Goal: Check status: Check status

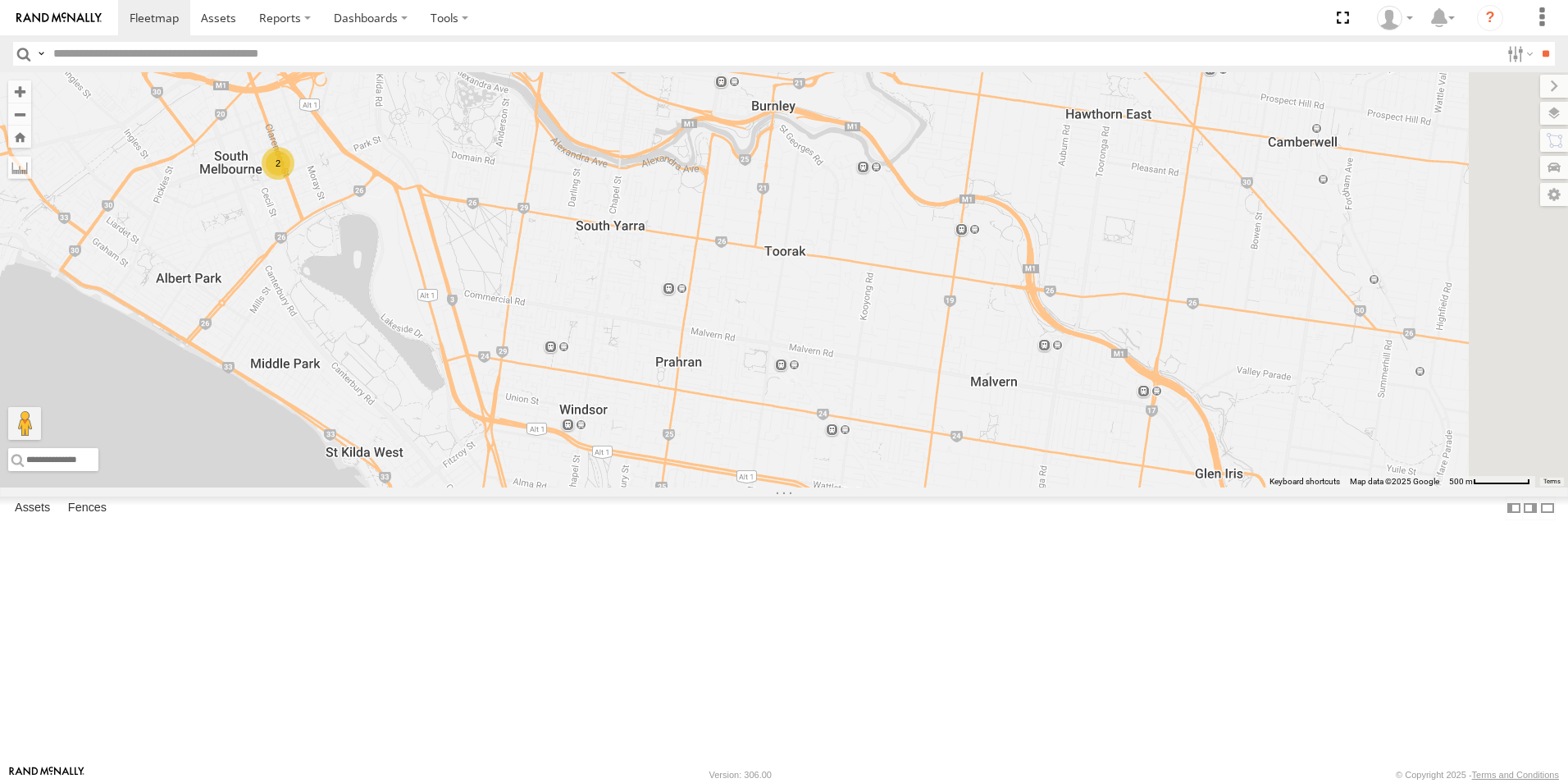
click at [736, 280] on div "YHH191 1GI7GR - Hiace 2" at bounding box center [784, 280] width 1568 height 416
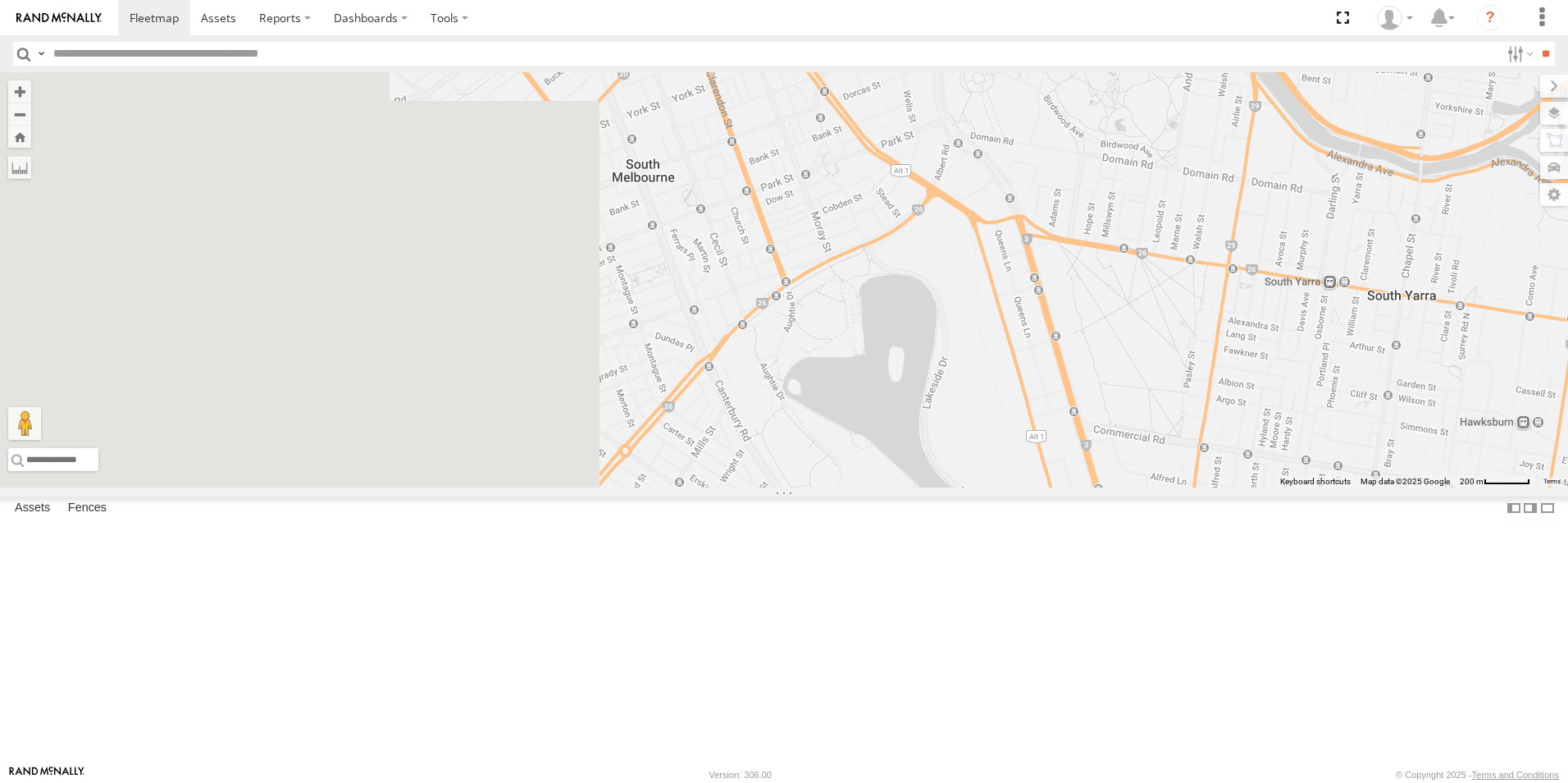
drag, startPoint x: 573, startPoint y: 326, endPoint x: 1193, endPoint y: 495, distance: 642.6
click at [1213, 487] on div "YHH191 1GI7GR - Hiace" at bounding box center [784, 280] width 1568 height 416
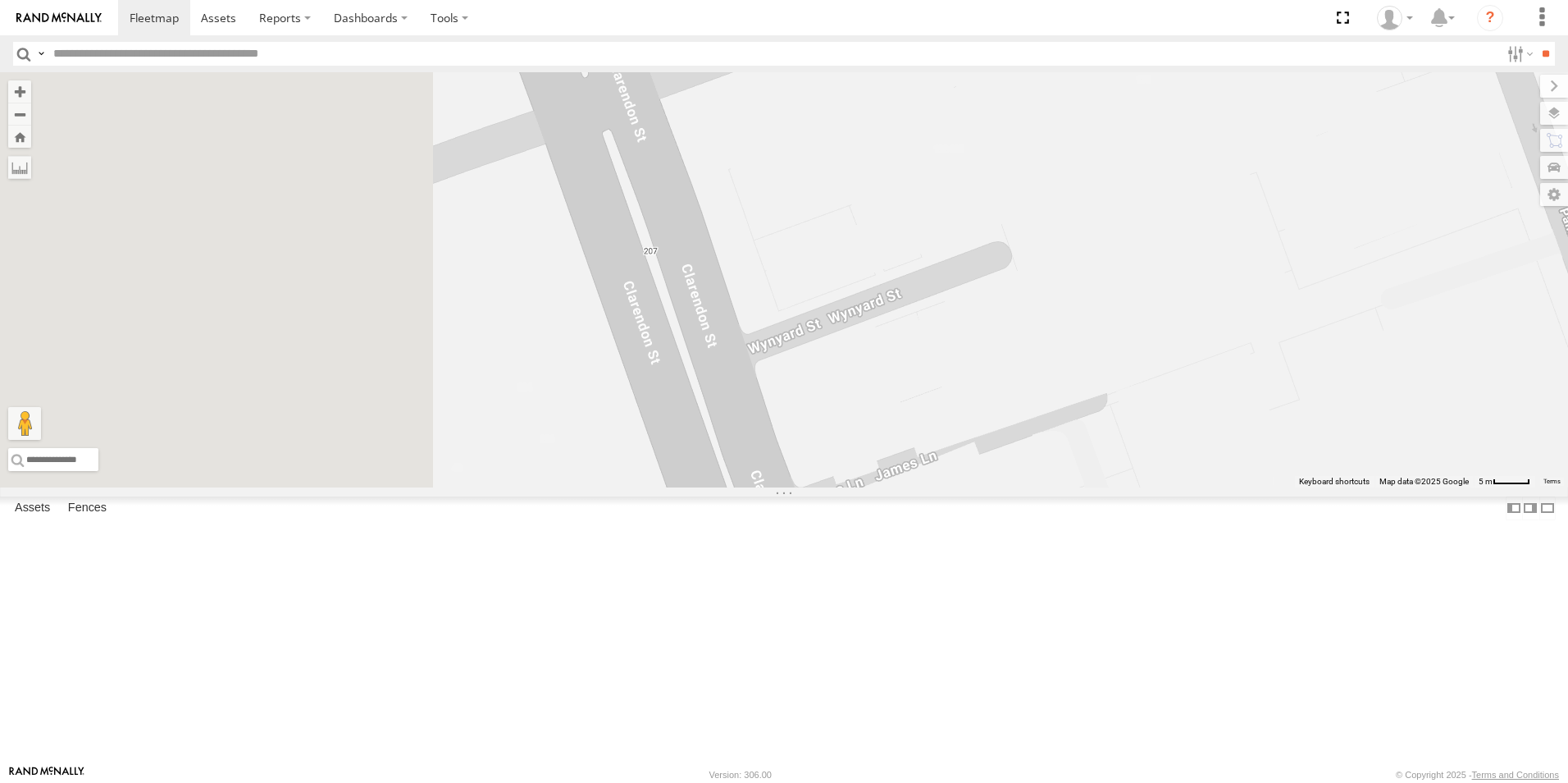
drag, startPoint x: 539, startPoint y: 416, endPoint x: 837, endPoint y: 489, distance: 306.8
click at [840, 487] on div "YHH191 1GI7GR - Hiace" at bounding box center [784, 280] width 1568 height 416
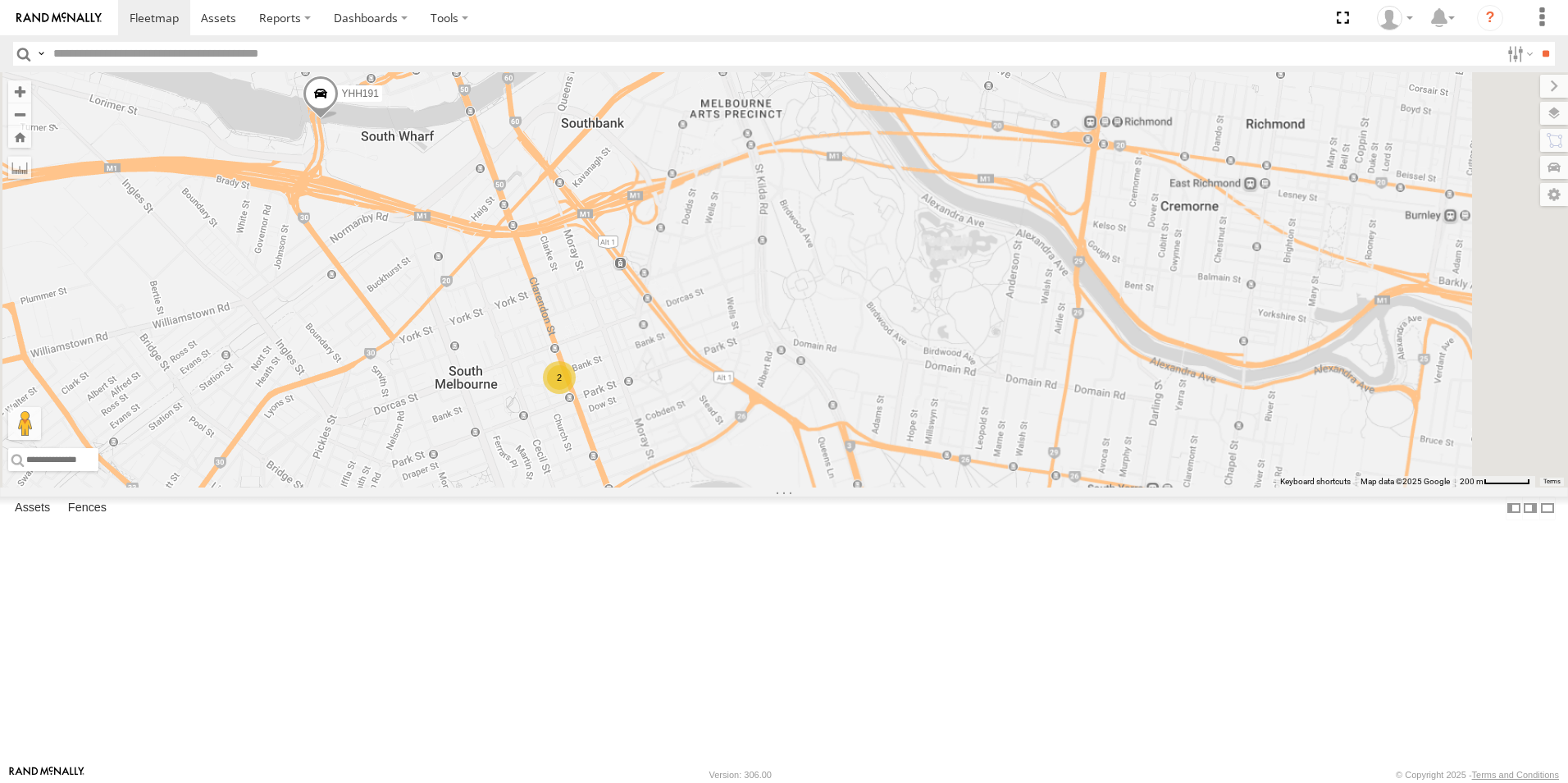
drag, startPoint x: 734, startPoint y: 240, endPoint x: 764, endPoint y: 459, distance: 221.0
click at [764, 459] on div "YHH191 1GI7GR - Hiace 2" at bounding box center [784, 280] width 1568 height 416
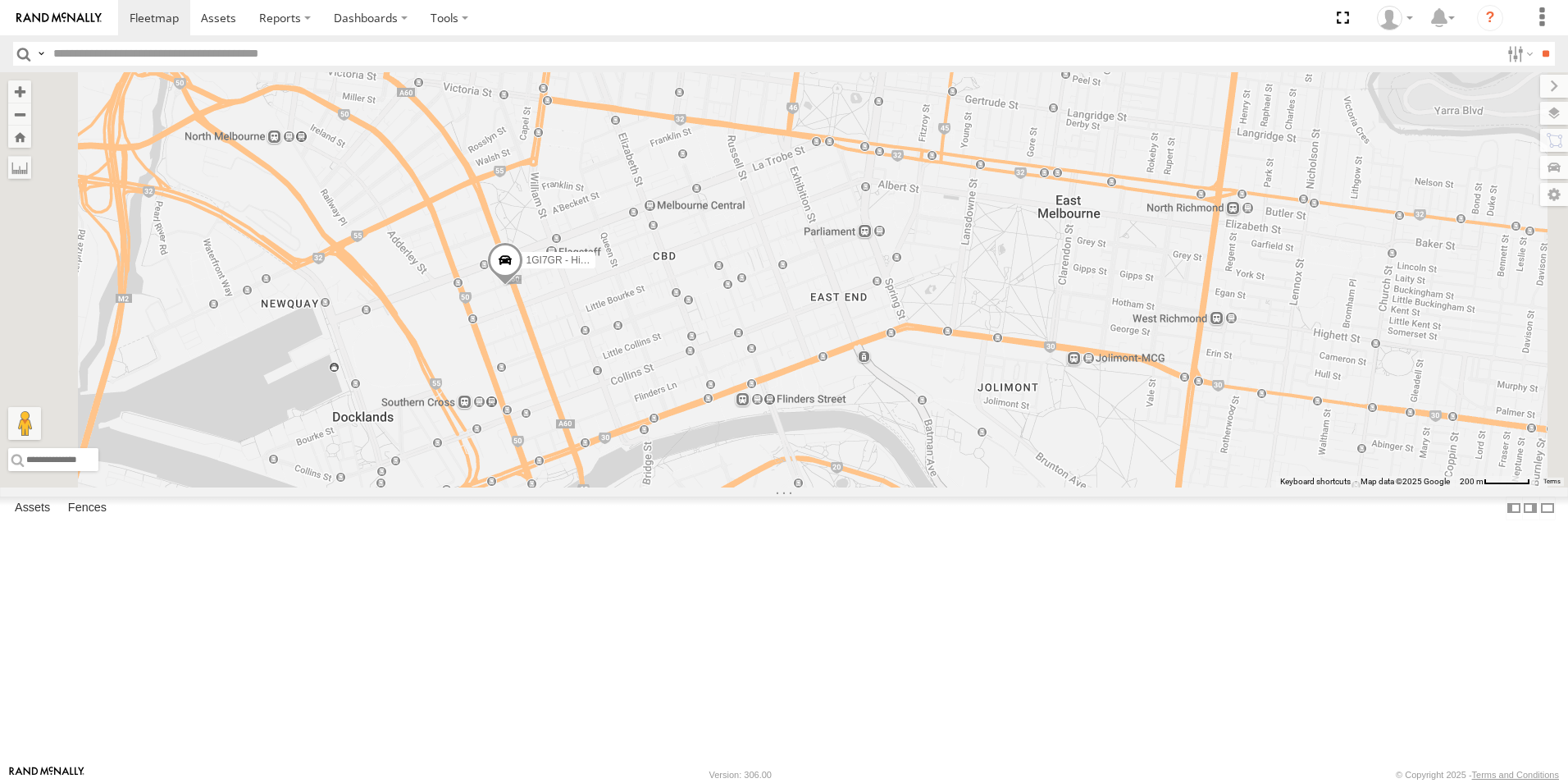
drag, startPoint x: 731, startPoint y: 152, endPoint x: 810, endPoint y: 517, distance: 373.5
click at [810, 487] on div "1GI7GR - Hiace 3" at bounding box center [784, 280] width 1568 height 416
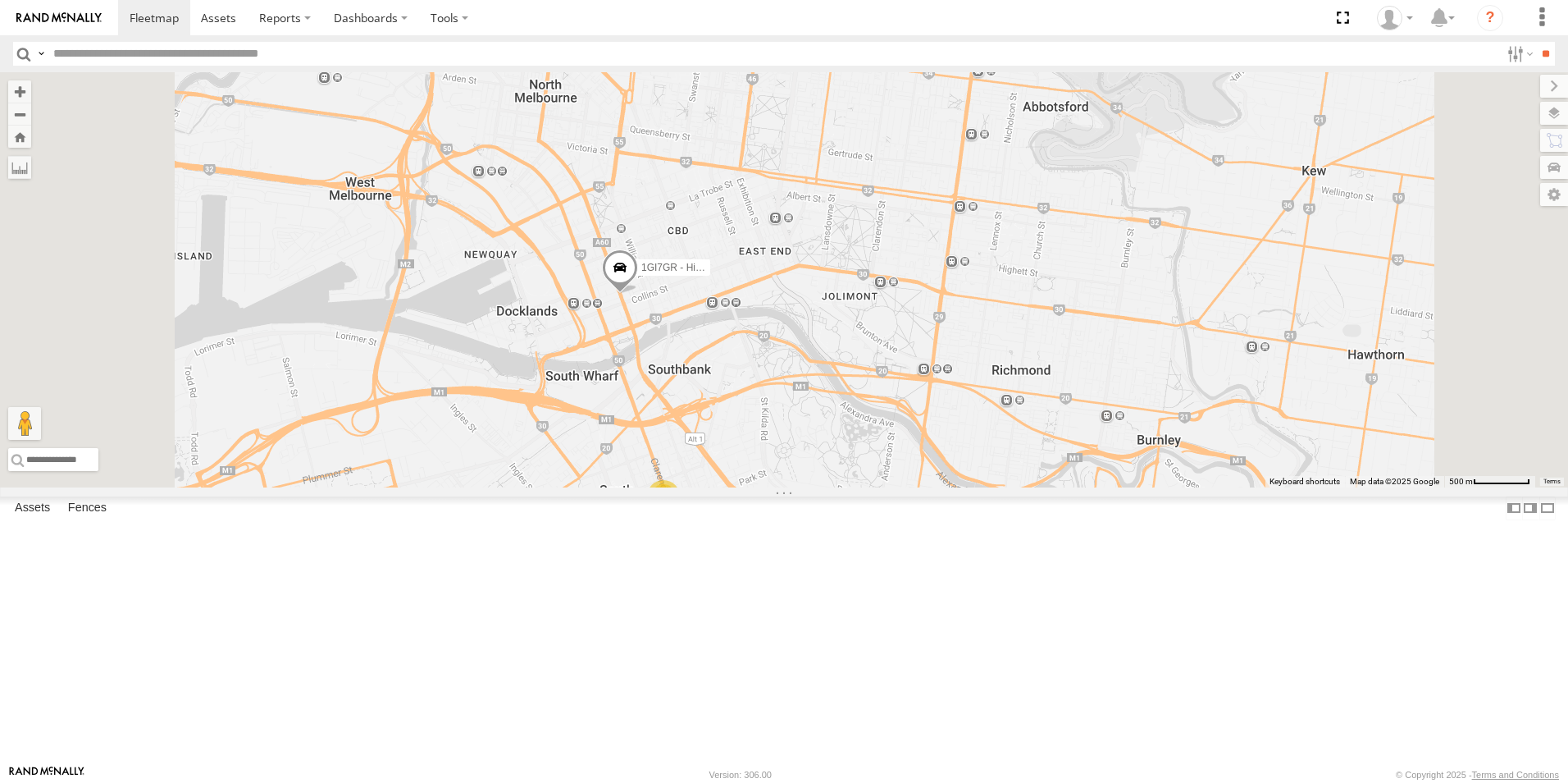
drag, startPoint x: 921, startPoint y: 614, endPoint x: 890, endPoint y: 381, distance: 235.1
click at [890, 381] on div "1GI7GR - Hiace 3" at bounding box center [784, 280] width 1568 height 416
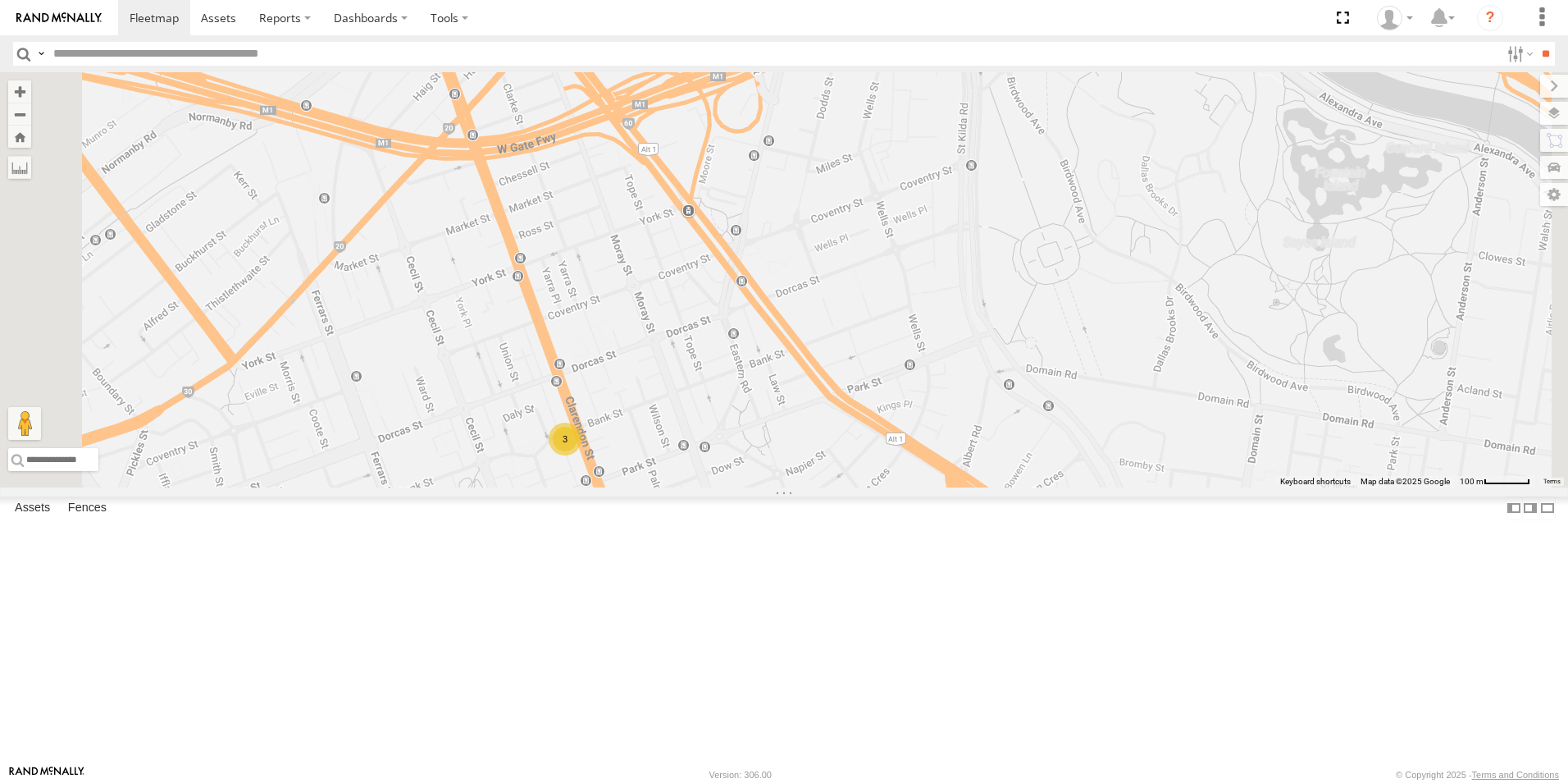
drag, startPoint x: 805, startPoint y: 630, endPoint x: 819, endPoint y: 396, distance: 234.4
click at [819, 396] on div "1GI7GR - Hiace 3" at bounding box center [784, 280] width 1568 height 416
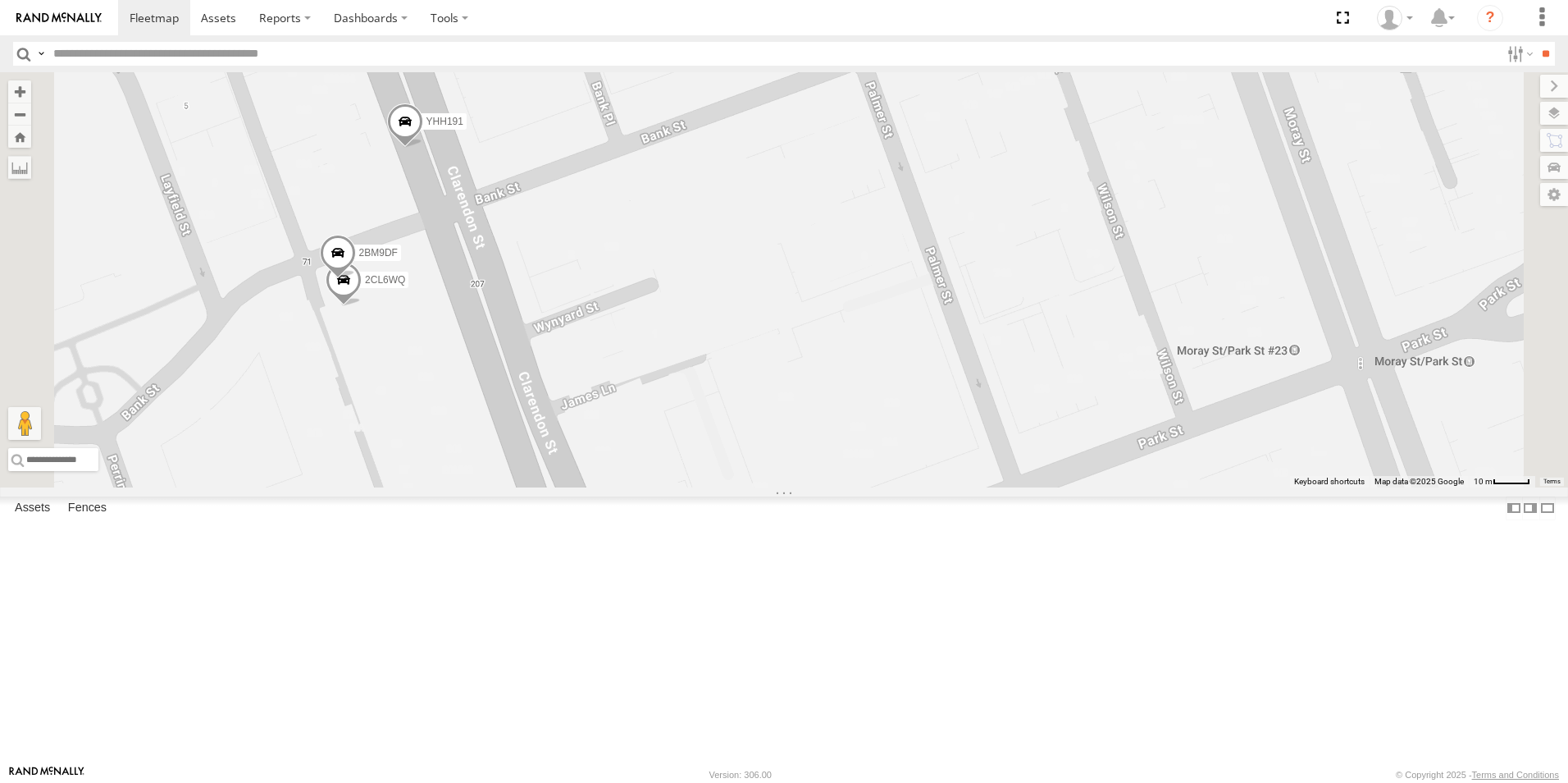
drag, startPoint x: 754, startPoint y: 385, endPoint x: 845, endPoint y: 358, distance: 94.9
click at [845, 358] on div "1GI7GR - Hiace YHH191 2CL6WQ 2BM9DF" at bounding box center [784, 280] width 1568 height 416
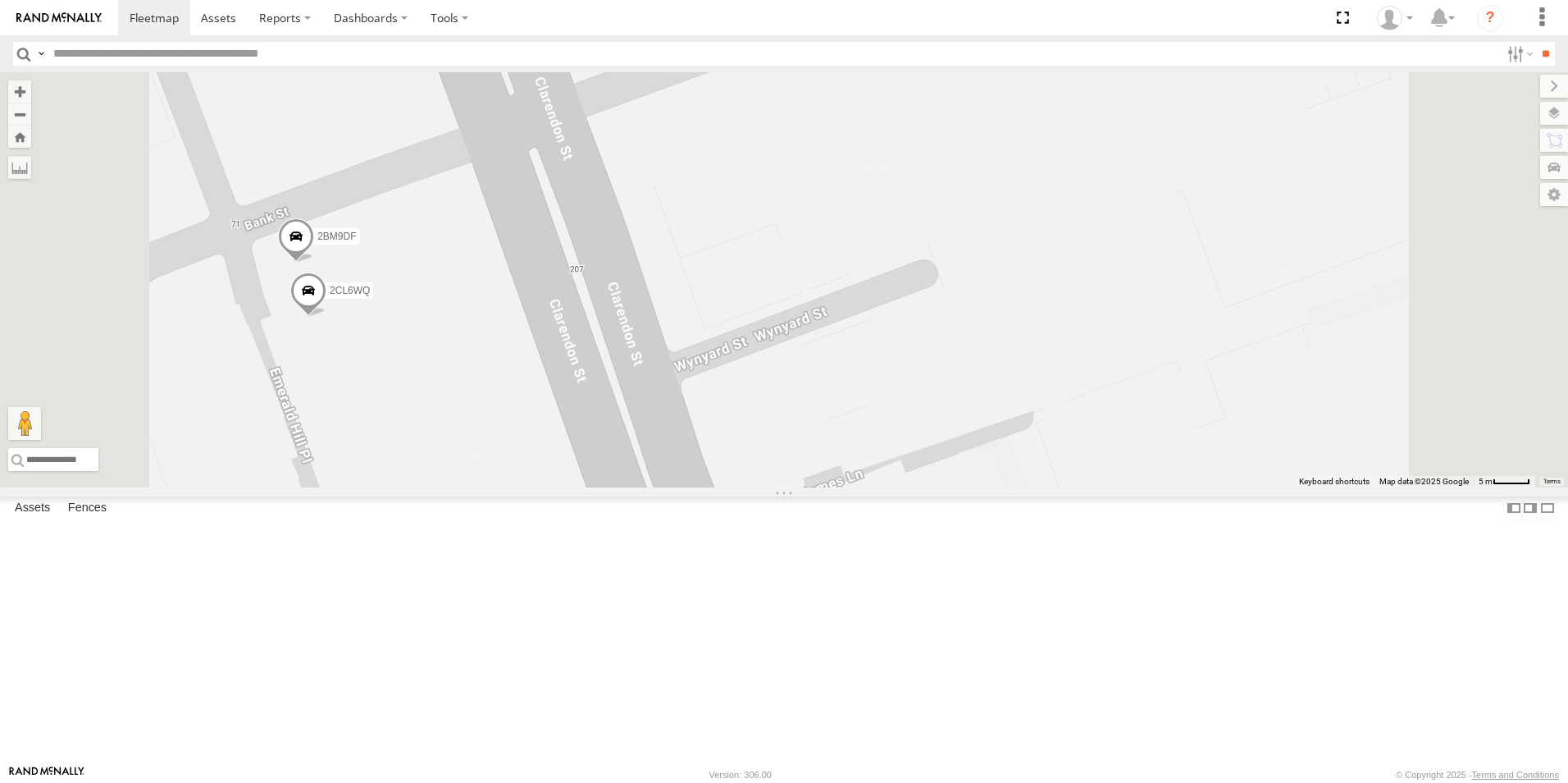
drag, startPoint x: 557, startPoint y: 396, endPoint x: 620, endPoint y: 344, distance: 81.7
click at [615, 344] on div "1GI7GR - Hiace YHH191 2CL6WQ 2BM9DF" at bounding box center [784, 280] width 1568 height 416
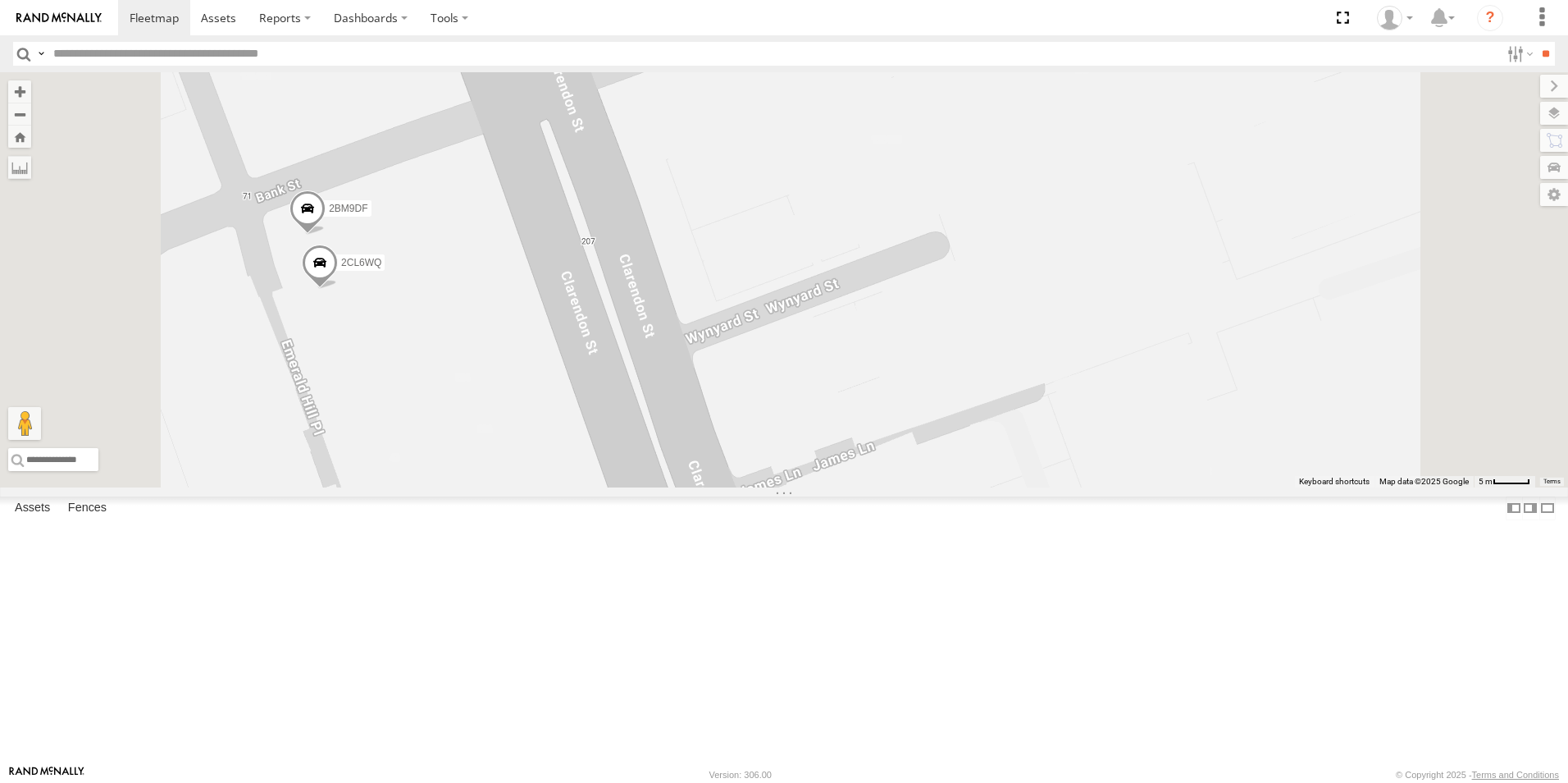
click at [325, 234] on span at bounding box center [308, 212] width 36 height 44
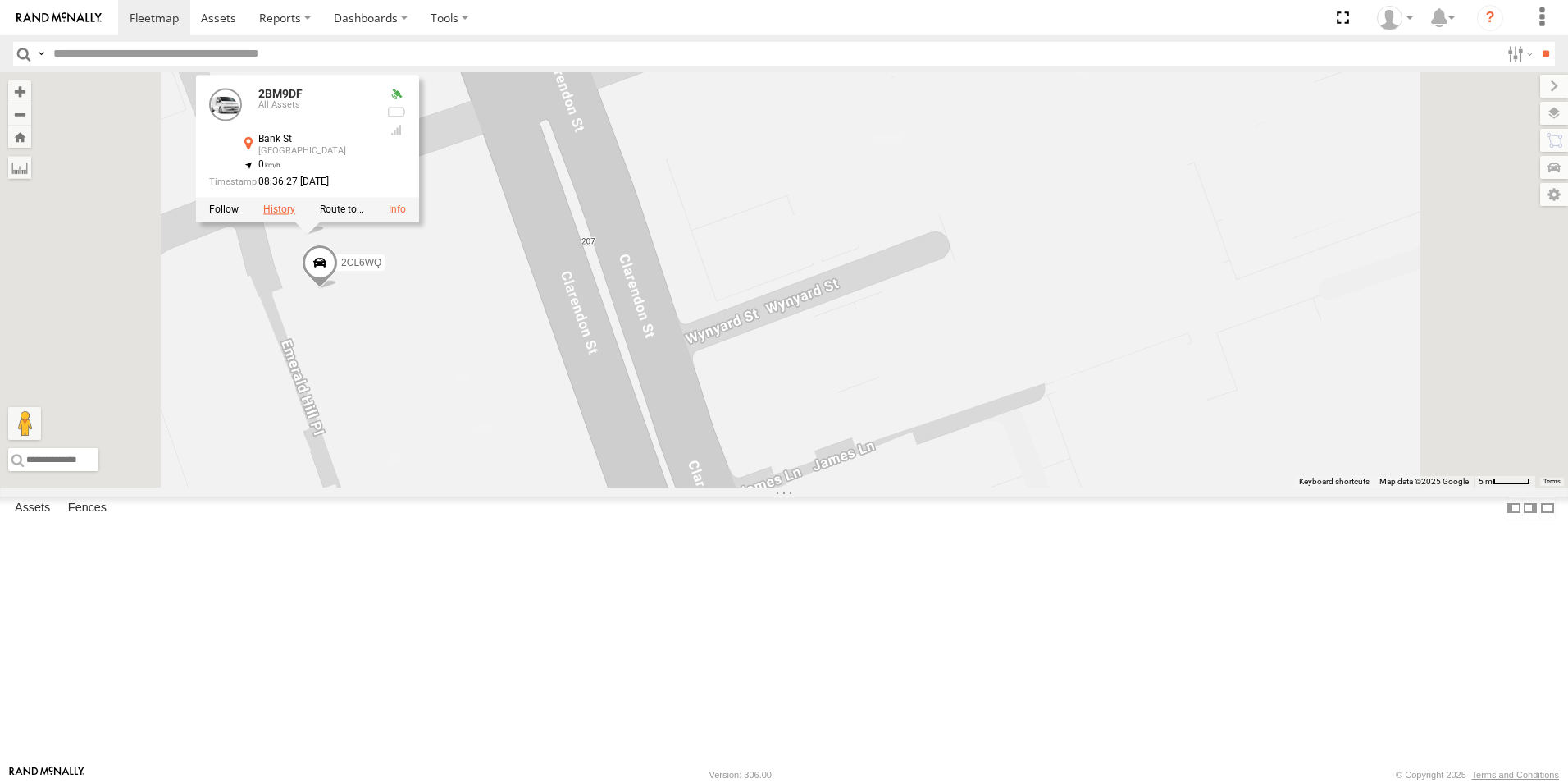
click at [295, 216] on label at bounding box center [279, 211] width 32 height 12
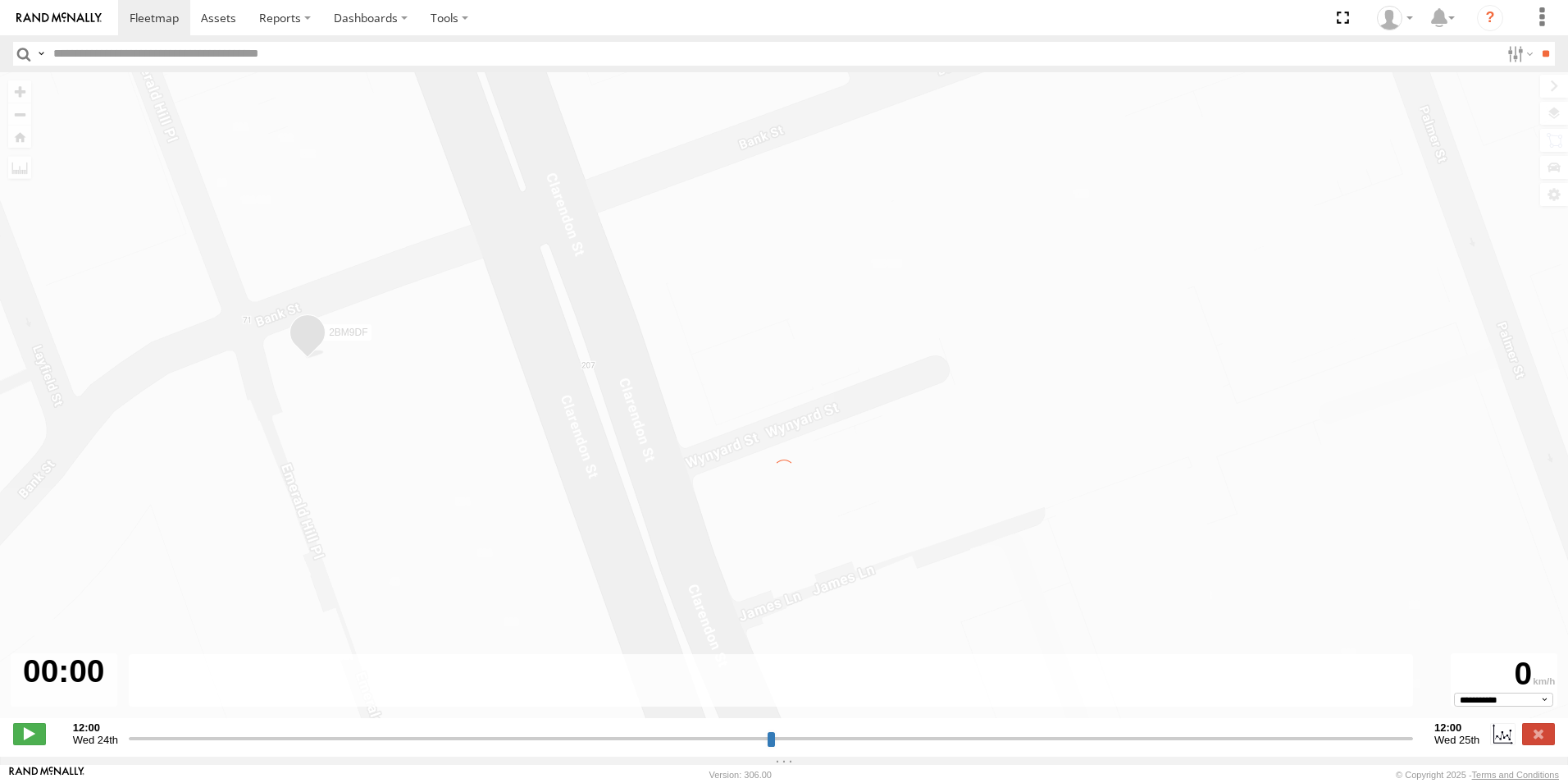
type input "**********"
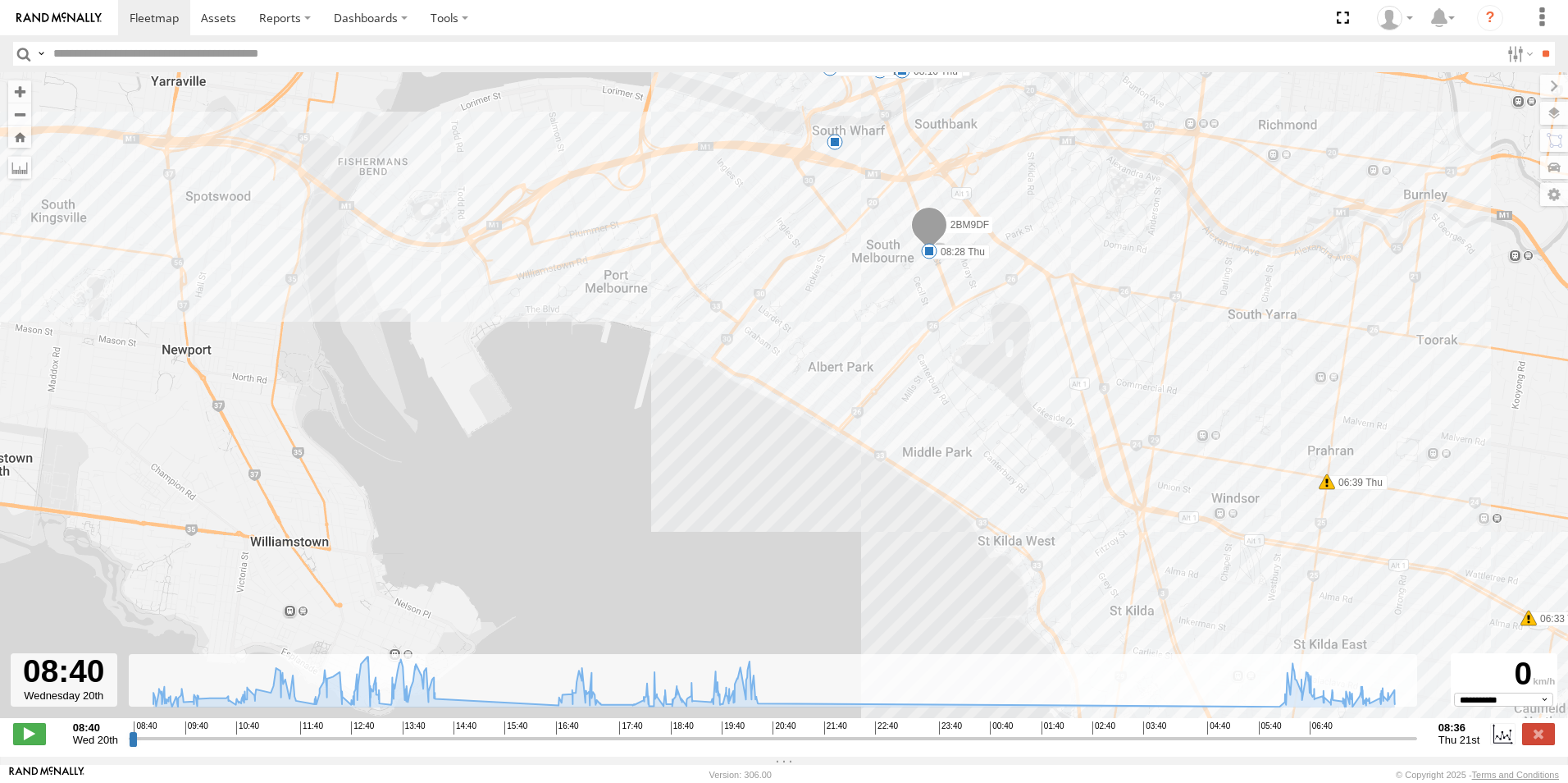
click at [986, 333] on div "2BM9DF 10:38 Wed 11:41 Wed 13:15 Wed 14:19 Wed 19:40 Wed 20:33 Wed 06:33 Thu 06…" at bounding box center [784, 404] width 1568 height 663
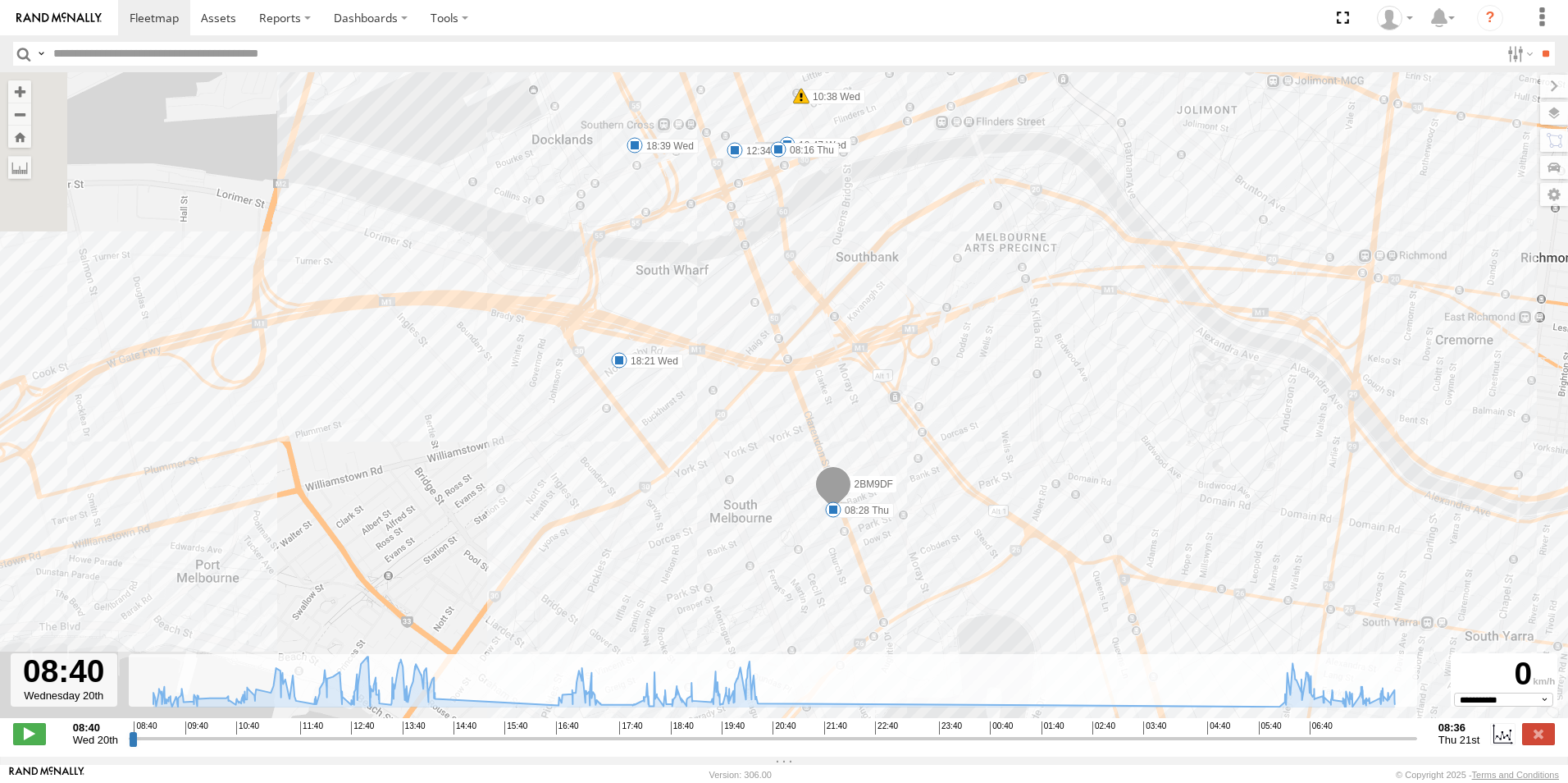
drag, startPoint x: 932, startPoint y: 301, endPoint x: 888, endPoint y: 649, distance: 350.8
click at [888, 649] on div "2BM9DF 10:38 Wed 11:41 Wed 13:15 Wed 14:19 Wed 19:40 Wed 20:33 Wed 06:33 Thu 06…" at bounding box center [784, 404] width 1568 height 663
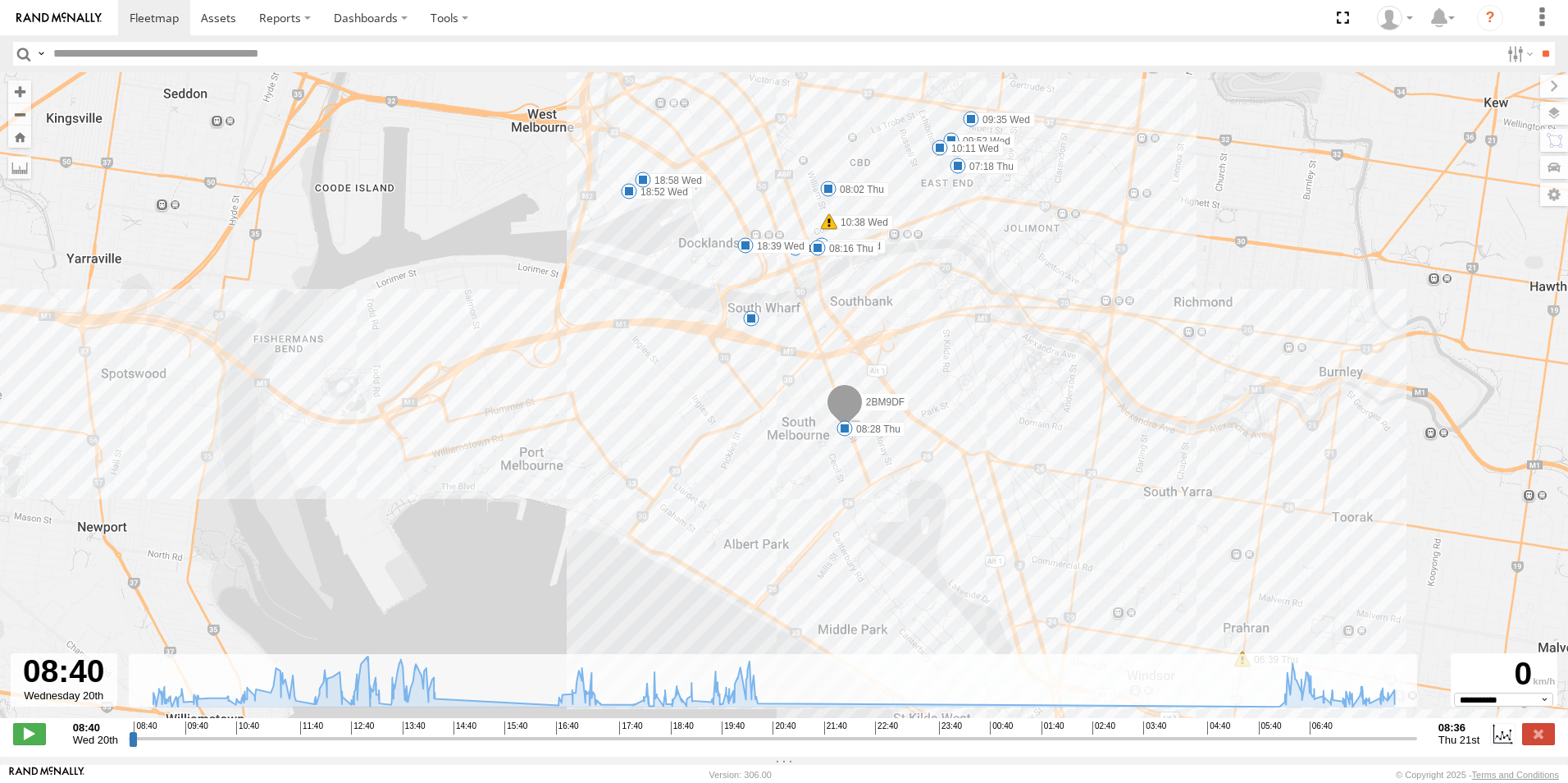
drag, startPoint x: 817, startPoint y: 583, endPoint x: 866, endPoint y: 280, distance: 306.9
click at [866, 280] on div "2BM9DF 10:38 Wed 11:41 Wed 13:15 Wed 14:19 Wed 19:40 Wed 20:33 Wed 06:33 Thu 06…" at bounding box center [784, 404] width 1568 height 663
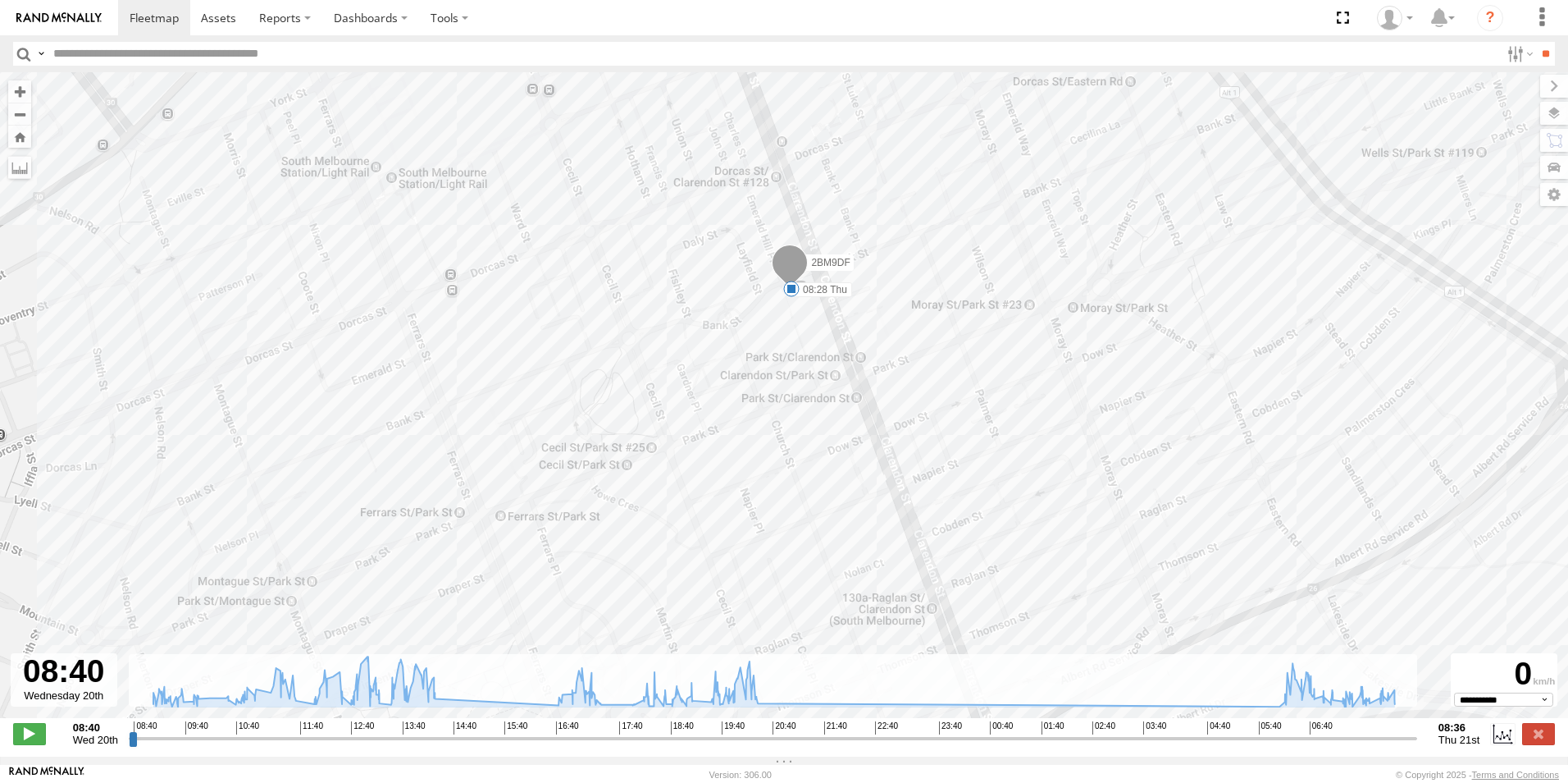
click at [866, 338] on div "2BM9DF 10:38 Wed 11:41 Wed 13:15 Wed 14:19 Wed 19:40 Wed 20:33 Wed 06:33 Thu 06…" at bounding box center [784, 404] width 1568 height 663
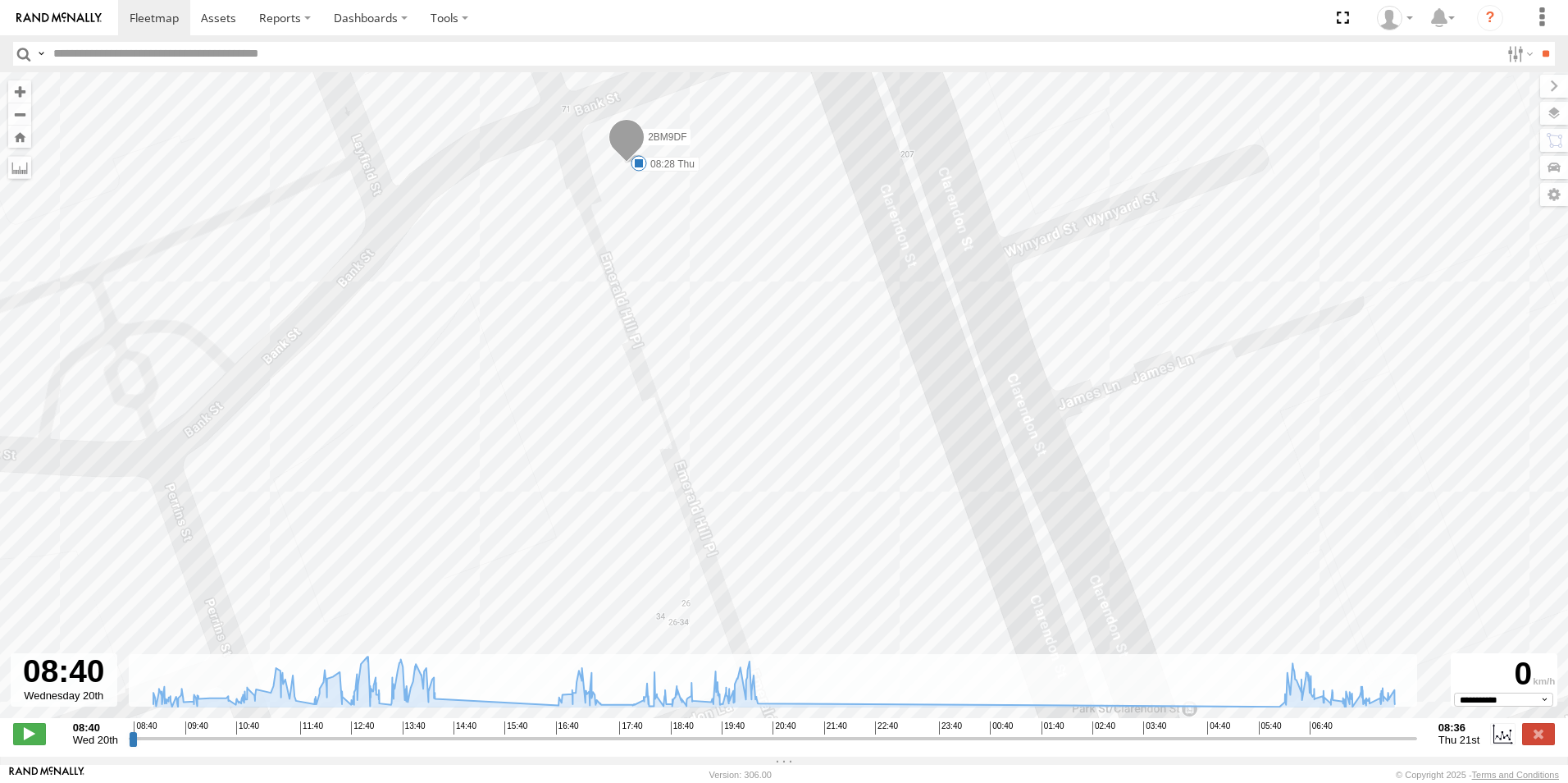
drag, startPoint x: 689, startPoint y: 254, endPoint x: 690, endPoint y: 263, distance: 9.1
click at [690, 263] on div "2BM9DF 10:38 Wed 11:41 Wed 13:15 Wed 14:19 Wed 19:40 Wed 20:33 Wed 06:33 Thu 06…" at bounding box center [784, 404] width 1568 height 663
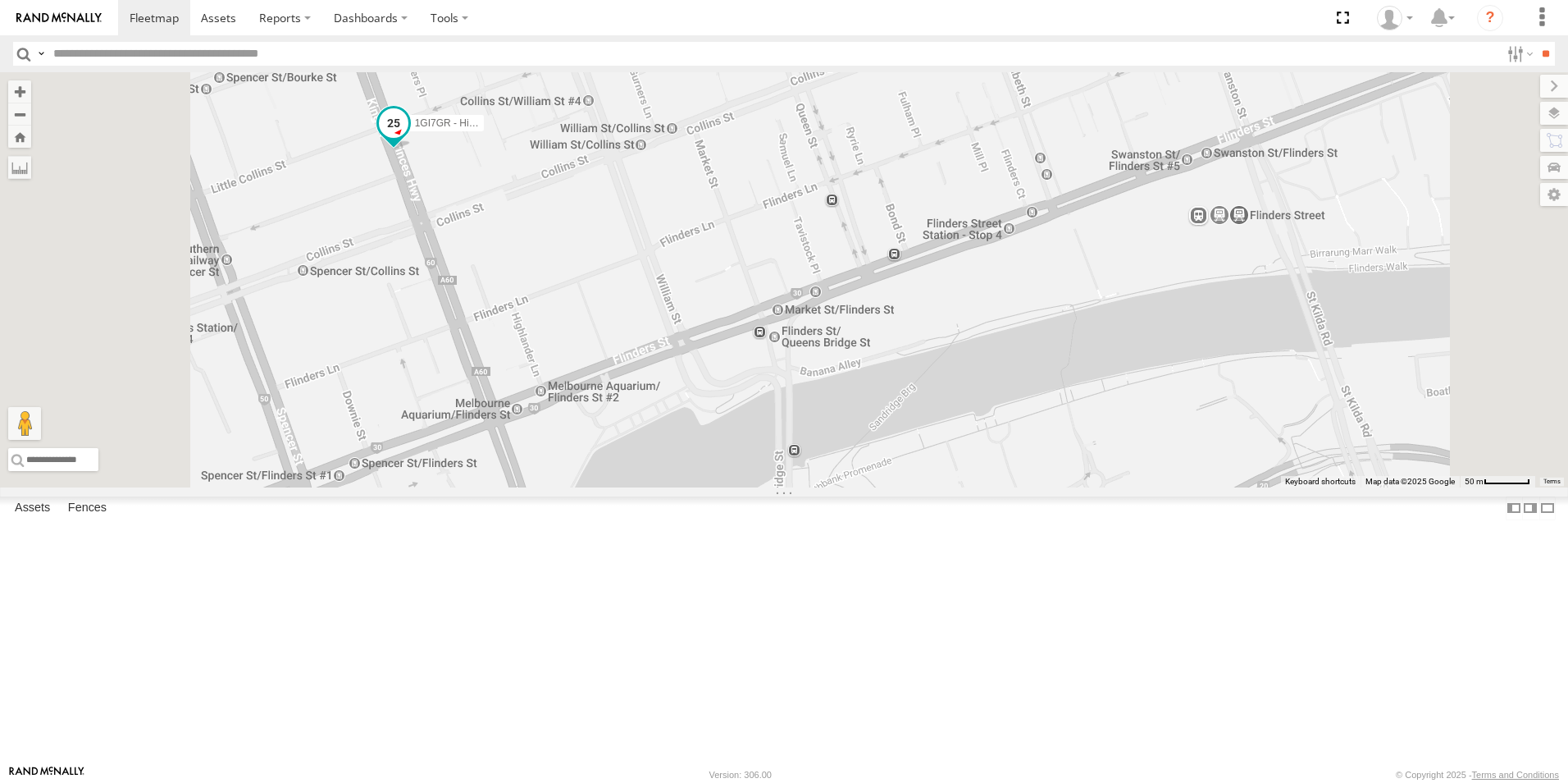
click at [408, 138] on span at bounding box center [394, 123] width 29 height 29
click at [376, 130] on label at bounding box center [360, 124] width 32 height 12
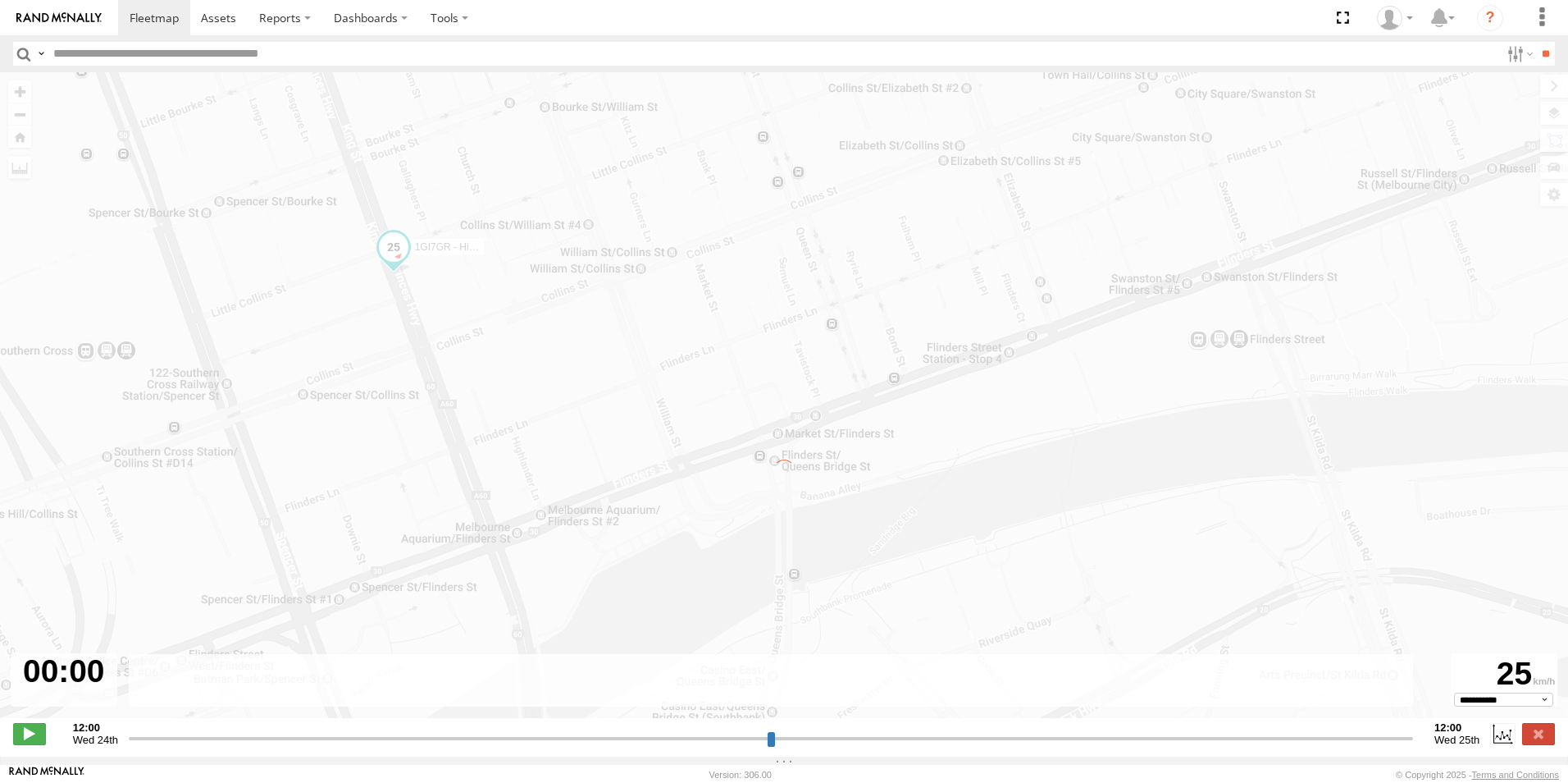
type input "**********"
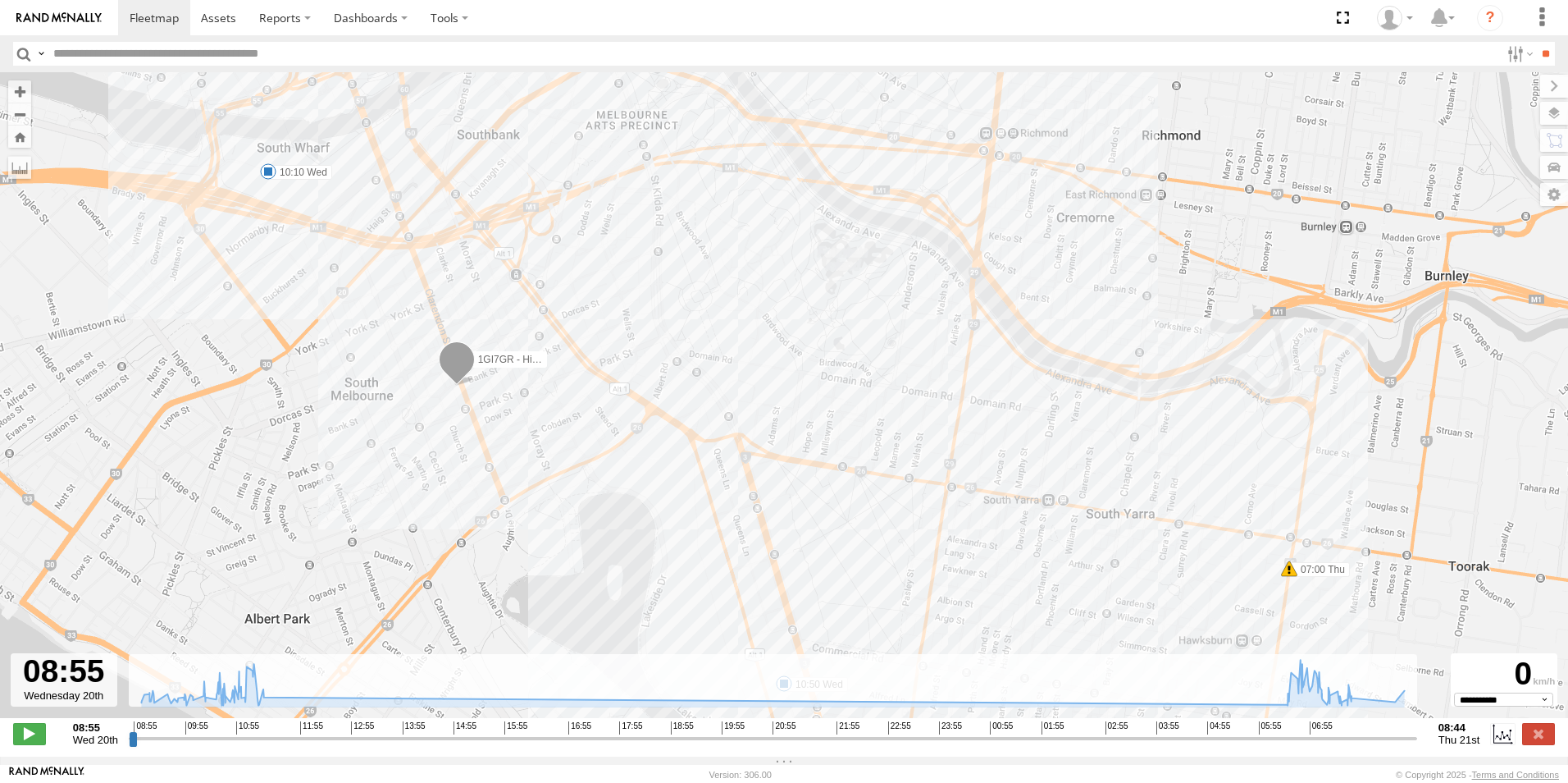
click at [680, 325] on div "1GI7GR - Hiace 10:50 Wed 11:18 Wed 06:25 Thu 06:25 Thu 06:43 Thu 06:55 Thu 06:5…" at bounding box center [784, 404] width 1568 height 663
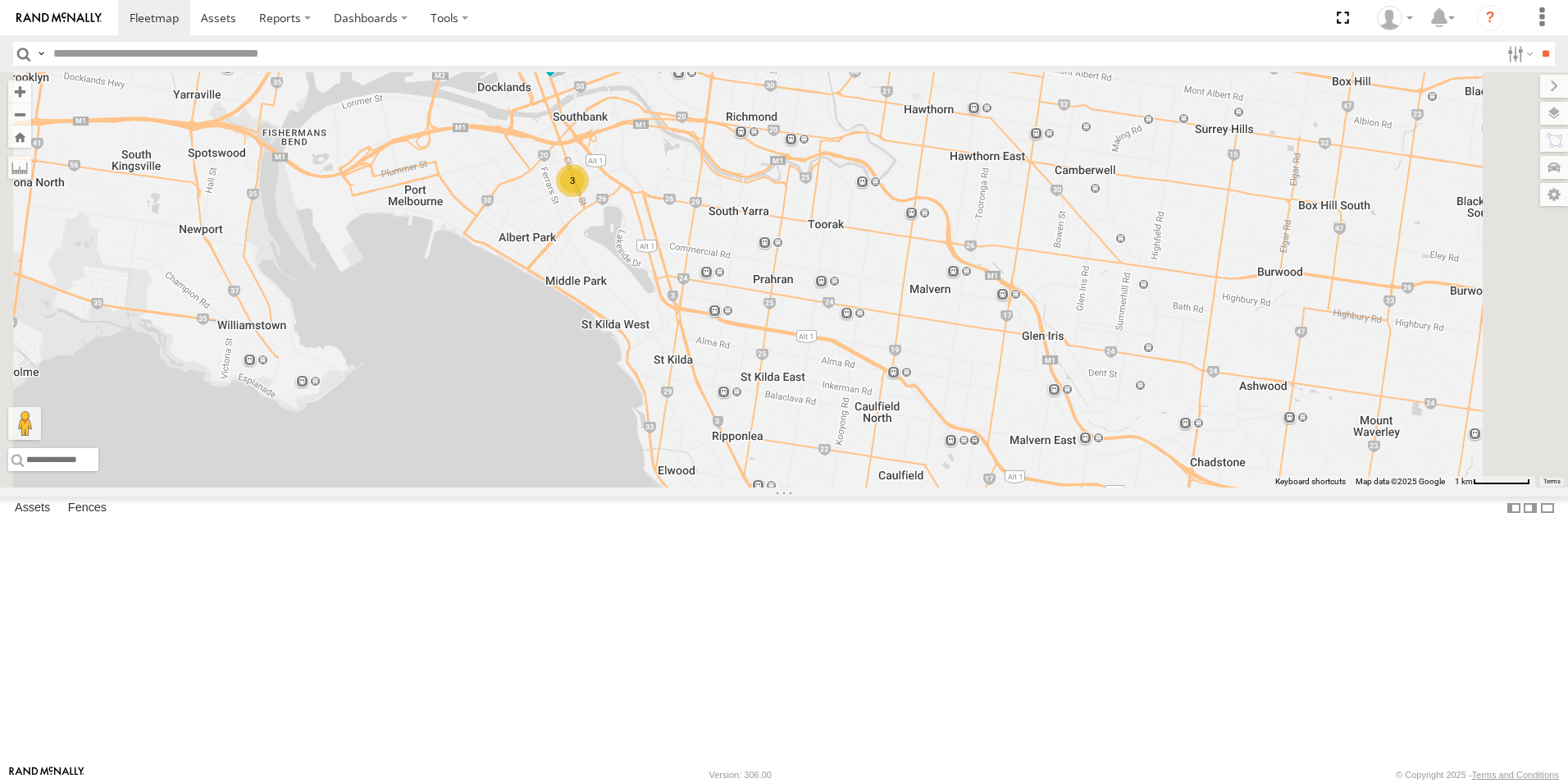
drag, startPoint x: 783, startPoint y: 101, endPoint x: 810, endPoint y: 258, distance: 159.3
click at [810, 258] on div "1GI7GR - Hiace 3 2" at bounding box center [784, 280] width 1568 height 416
click at [565, 68] on span at bounding box center [550, 53] width 29 height 29
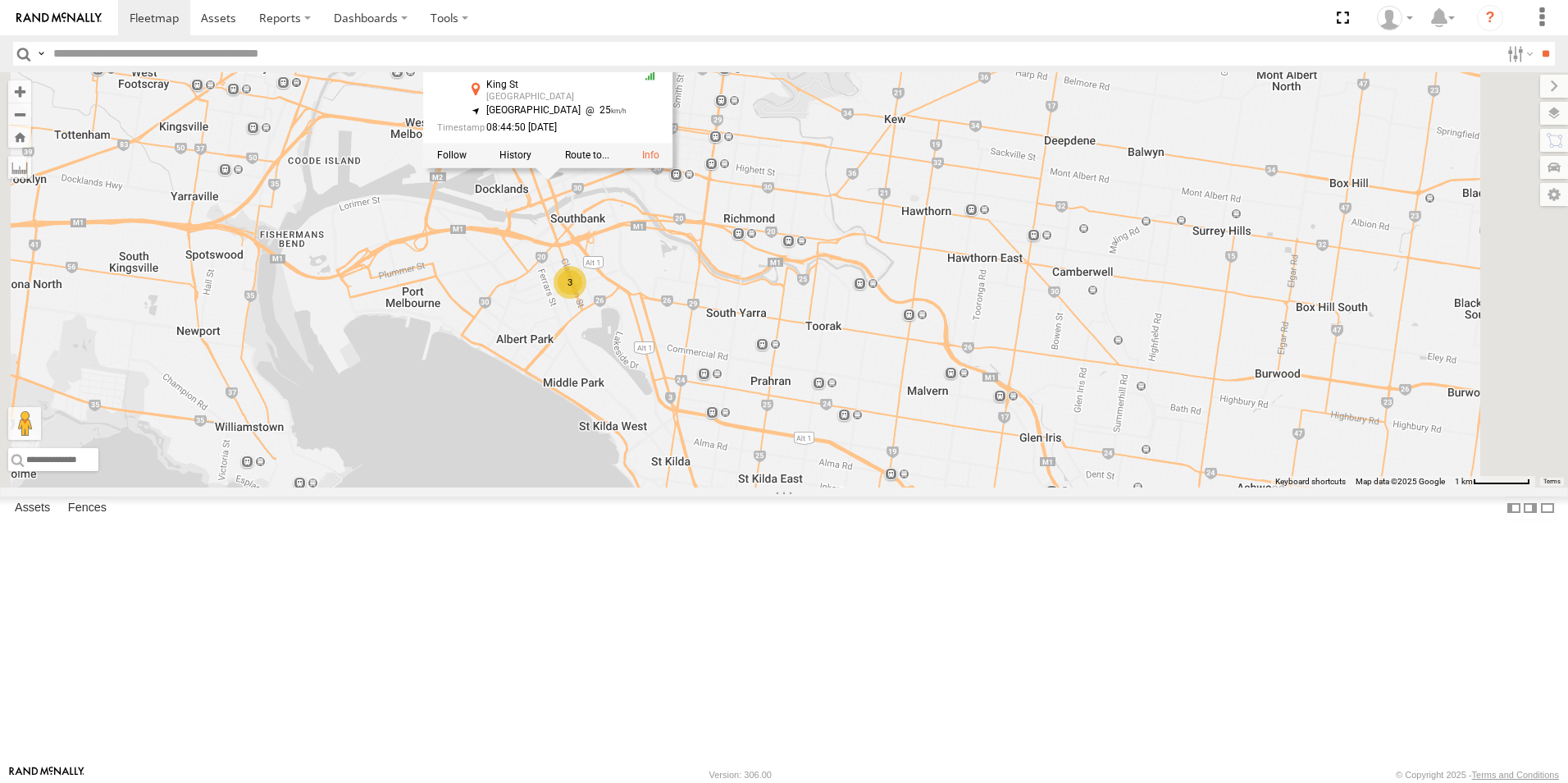
drag, startPoint x: 843, startPoint y: 275, endPoint x: 840, endPoint y: 380, distance: 105.0
click at [840, 380] on div "1GI7GR - Hiace 3 2 1GI7GR - Hiace All Assets King St Melbourne -37.81759 , 144.…" at bounding box center [784, 280] width 1568 height 416
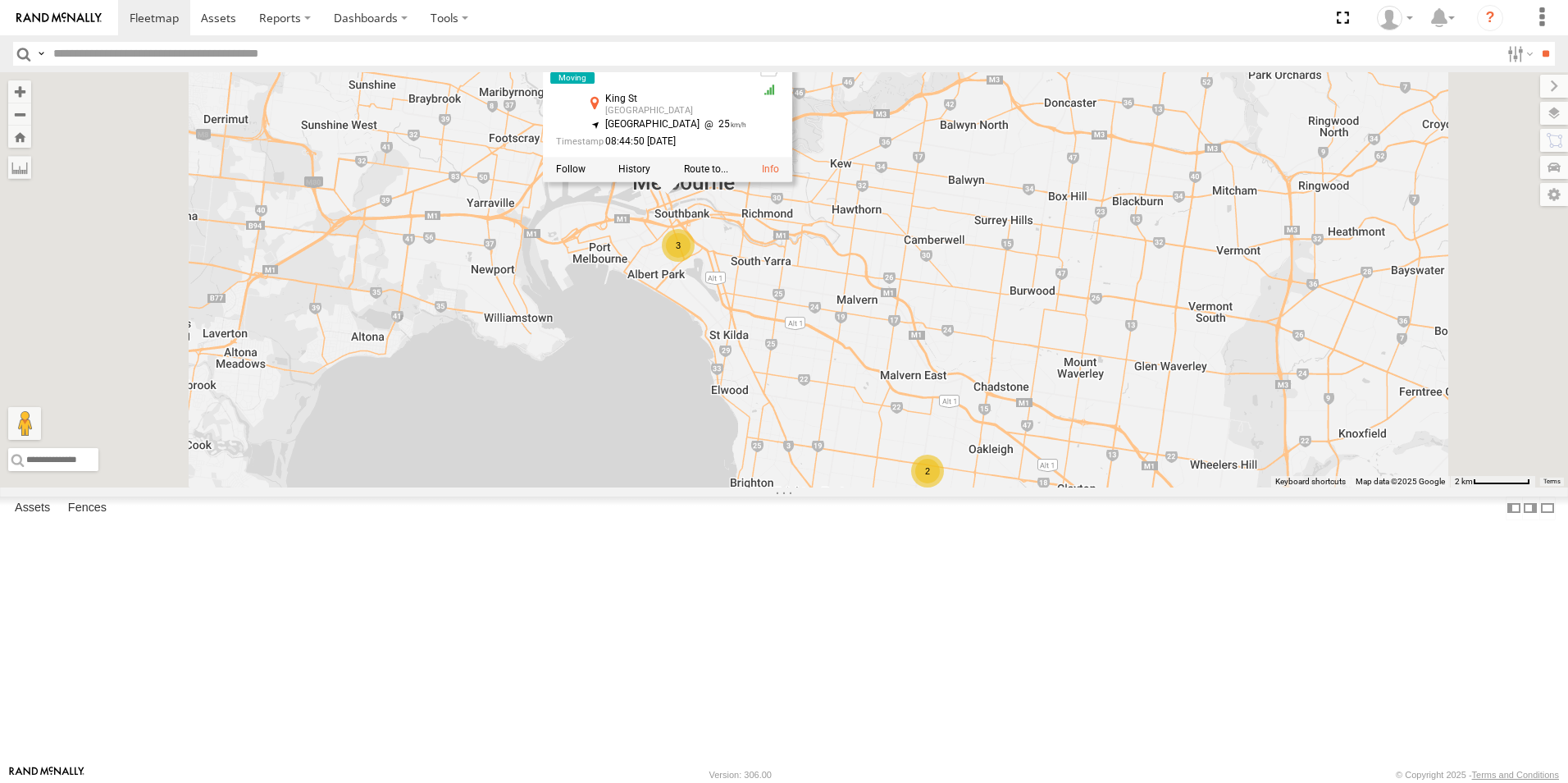
click at [1121, 269] on div "1GI7GR - Hiace 1GI7GR - Hiace All Assets King St Melbourne -37.81759 , 144.9562…" at bounding box center [784, 280] width 1568 height 416
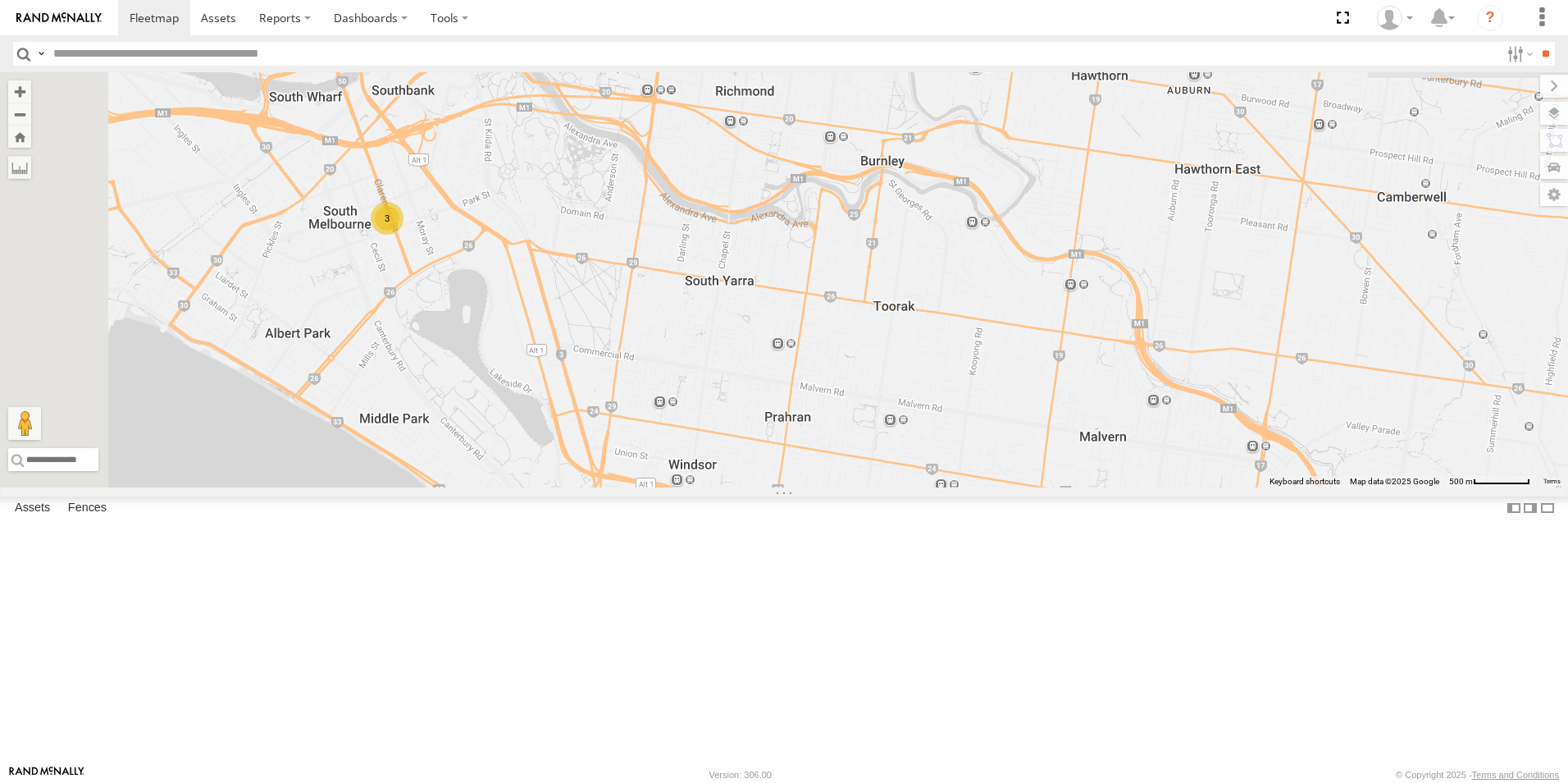
drag, startPoint x: 739, startPoint y: 301, endPoint x: 770, endPoint y: 607, distance: 307.6
click at [770, 487] on div "1GI7GR - Hiace 3" at bounding box center [784, 280] width 1568 height 416
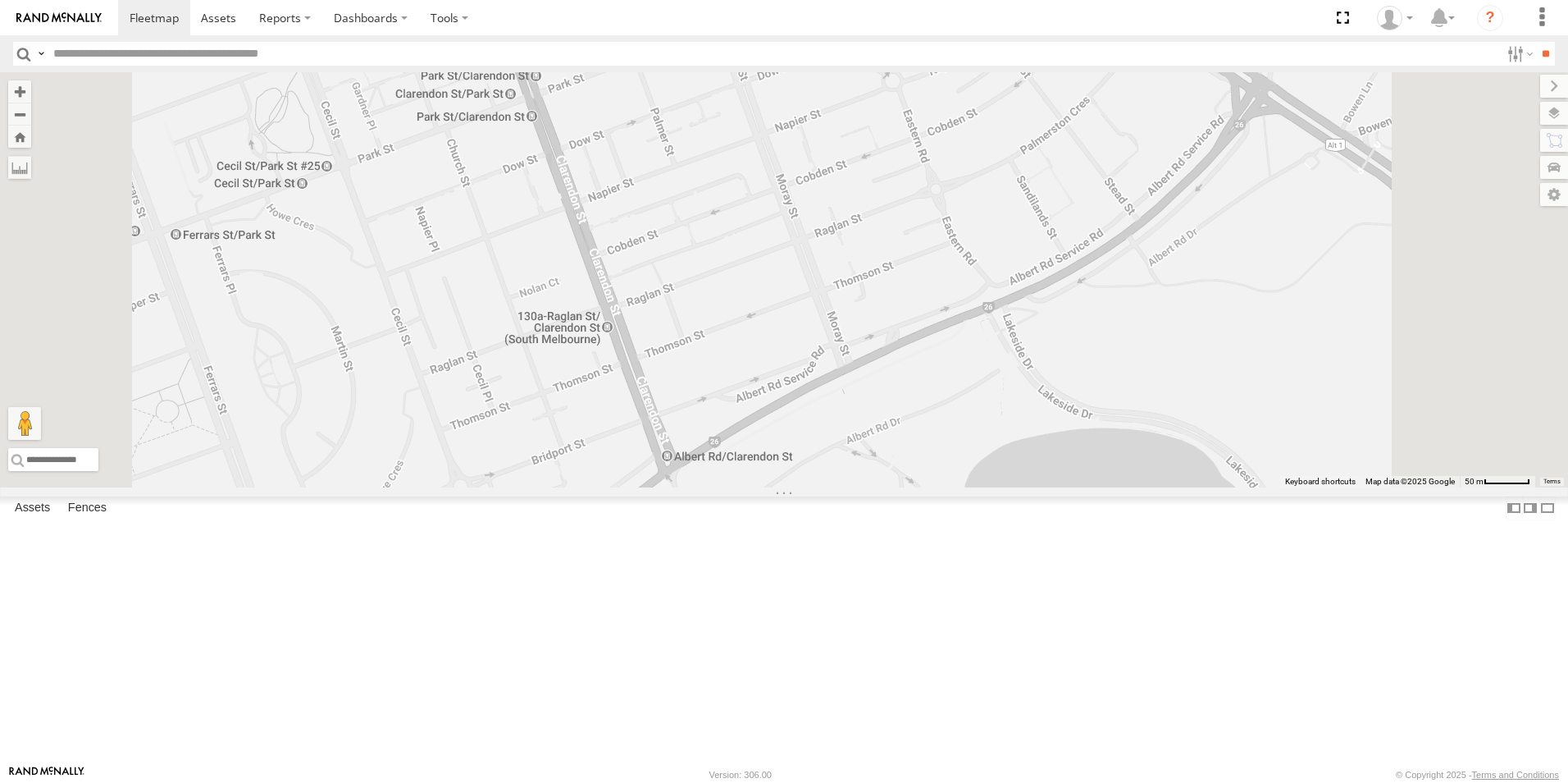
drag, startPoint x: 790, startPoint y: 286, endPoint x: 759, endPoint y: 475, distance: 191.5
click at [759, 475] on div "1GI7GR - Hiace 2" at bounding box center [784, 280] width 1568 height 416
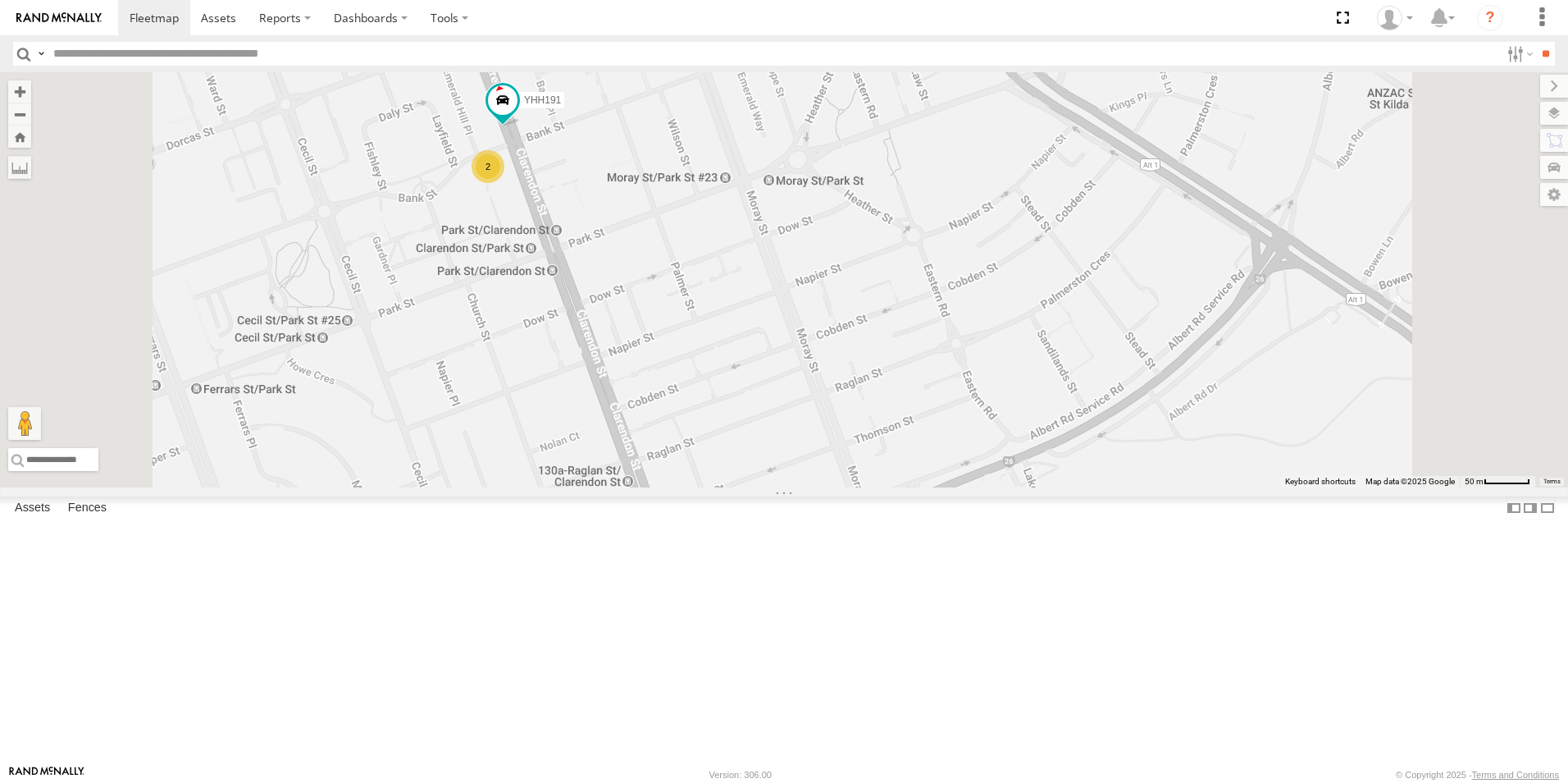
drag, startPoint x: 727, startPoint y: 355, endPoint x: 727, endPoint y: 446, distance: 91.0
click at [730, 447] on div "1GI7GR - Hiace YHH191 2" at bounding box center [784, 280] width 1568 height 416
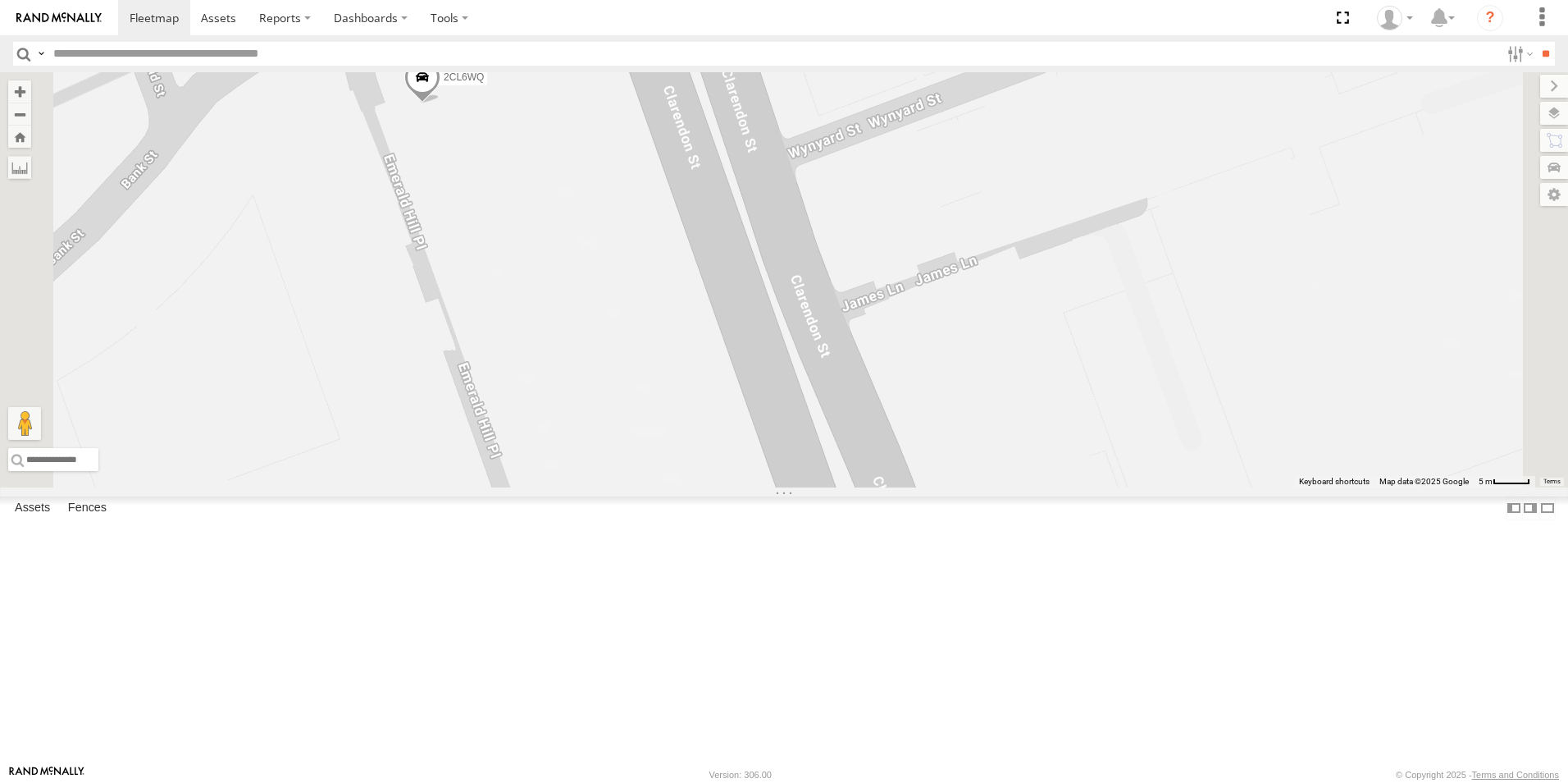
drag, startPoint x: 803, startPoint y: 431, endPoint x: 753, endPoint y: 447, distance: 52.5
click at [806, 487] on div "1GI7GR - Hiace YHH191 2CL6WQ 2BM9DF" at bounding box center [784, 280] width 1568 height 416
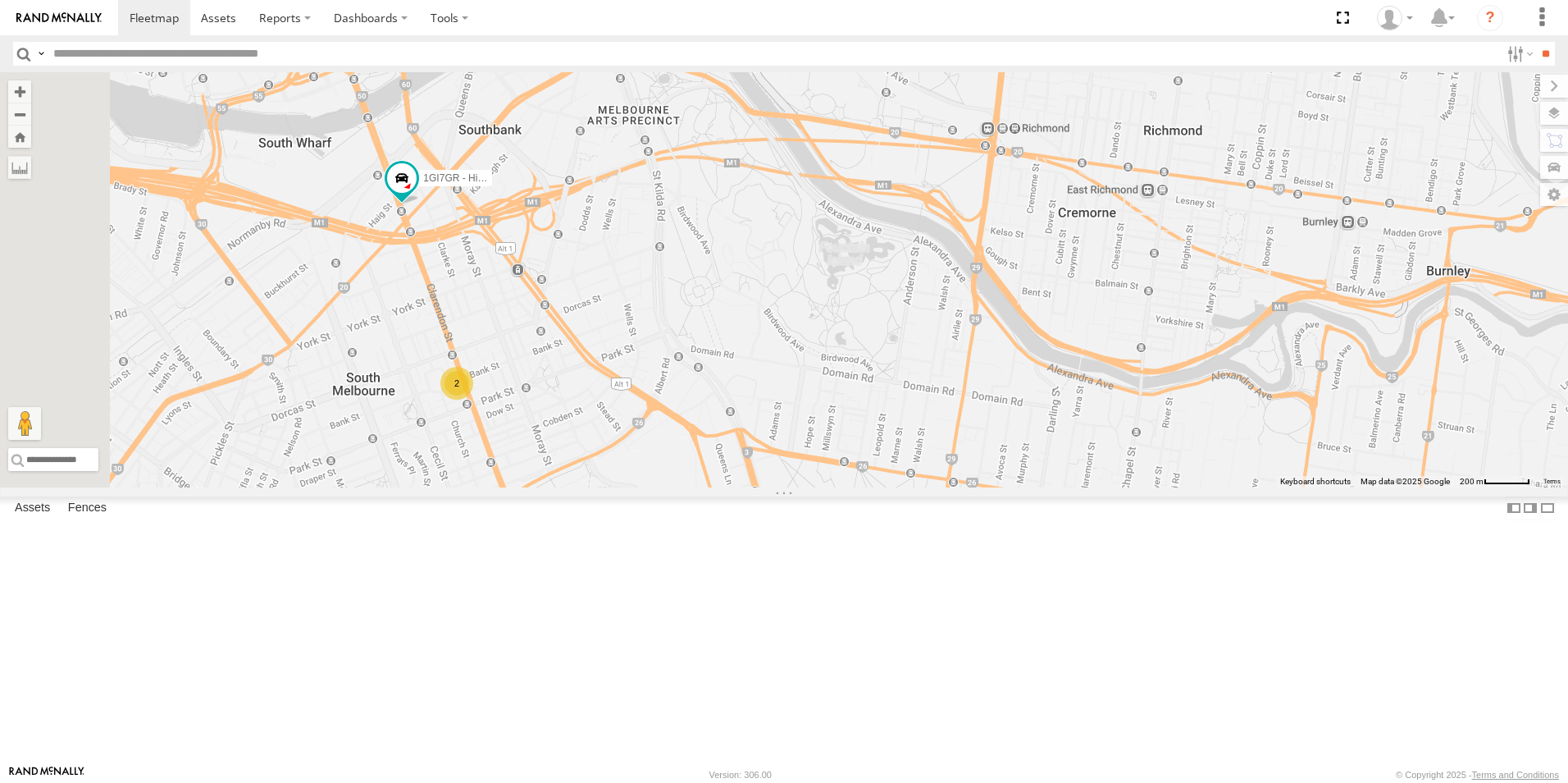
drag, startPoint x: 680, startPoint y: 431, endPoint x: 681, endPoint y: 442, distance: 11.0
click at [681, 442] on div "1GI7GR - Hiace YHH191 2" at bounding box center [784, 280] width 1568 height 416
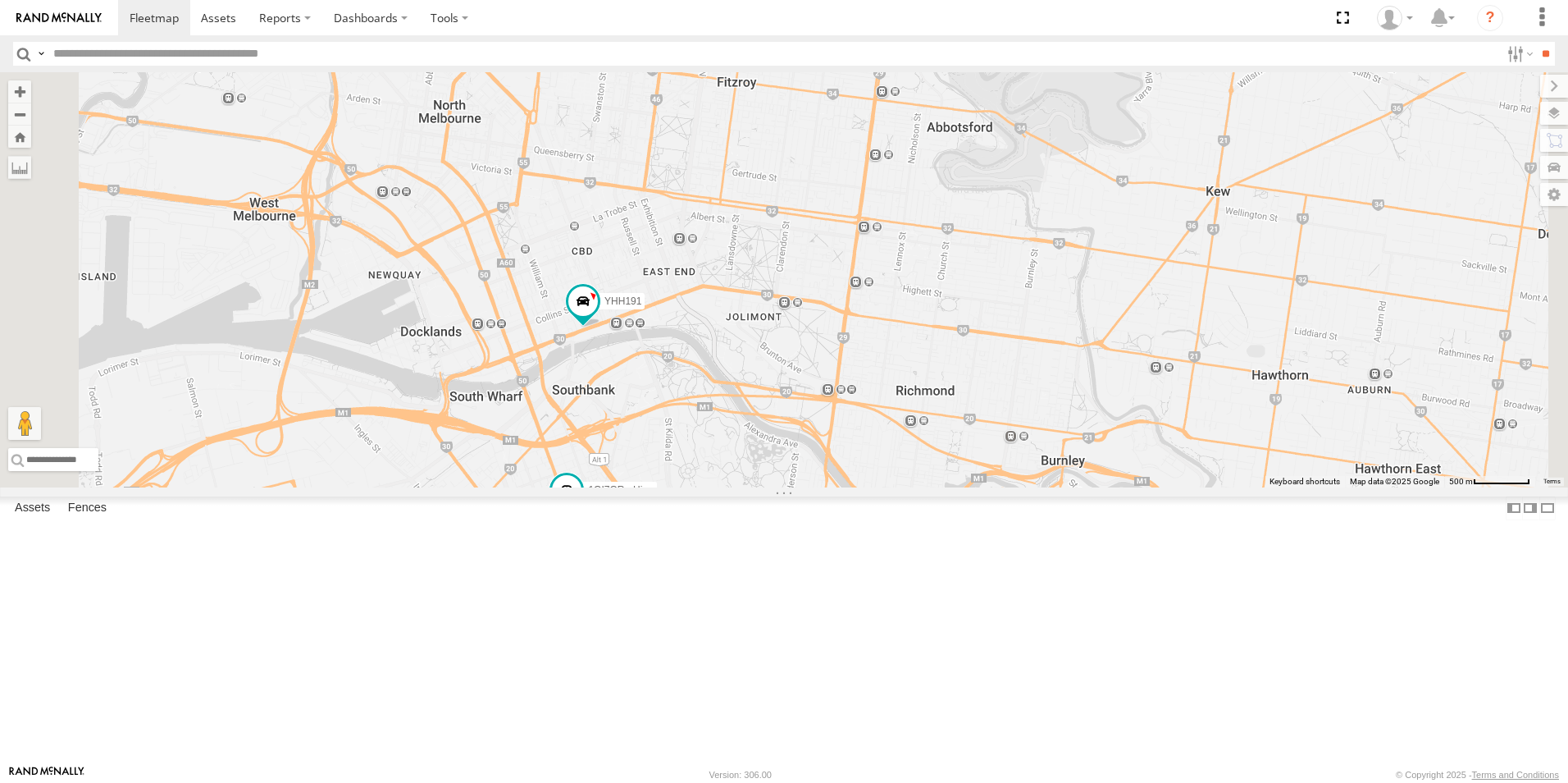
drag, startPoint x: 857, startPoint y: 206, endPoint x: 825, endPoint y: 756, distance: 550.9
click at [849, 782] on html at bounding box center [784, 391] width 1568 height 783
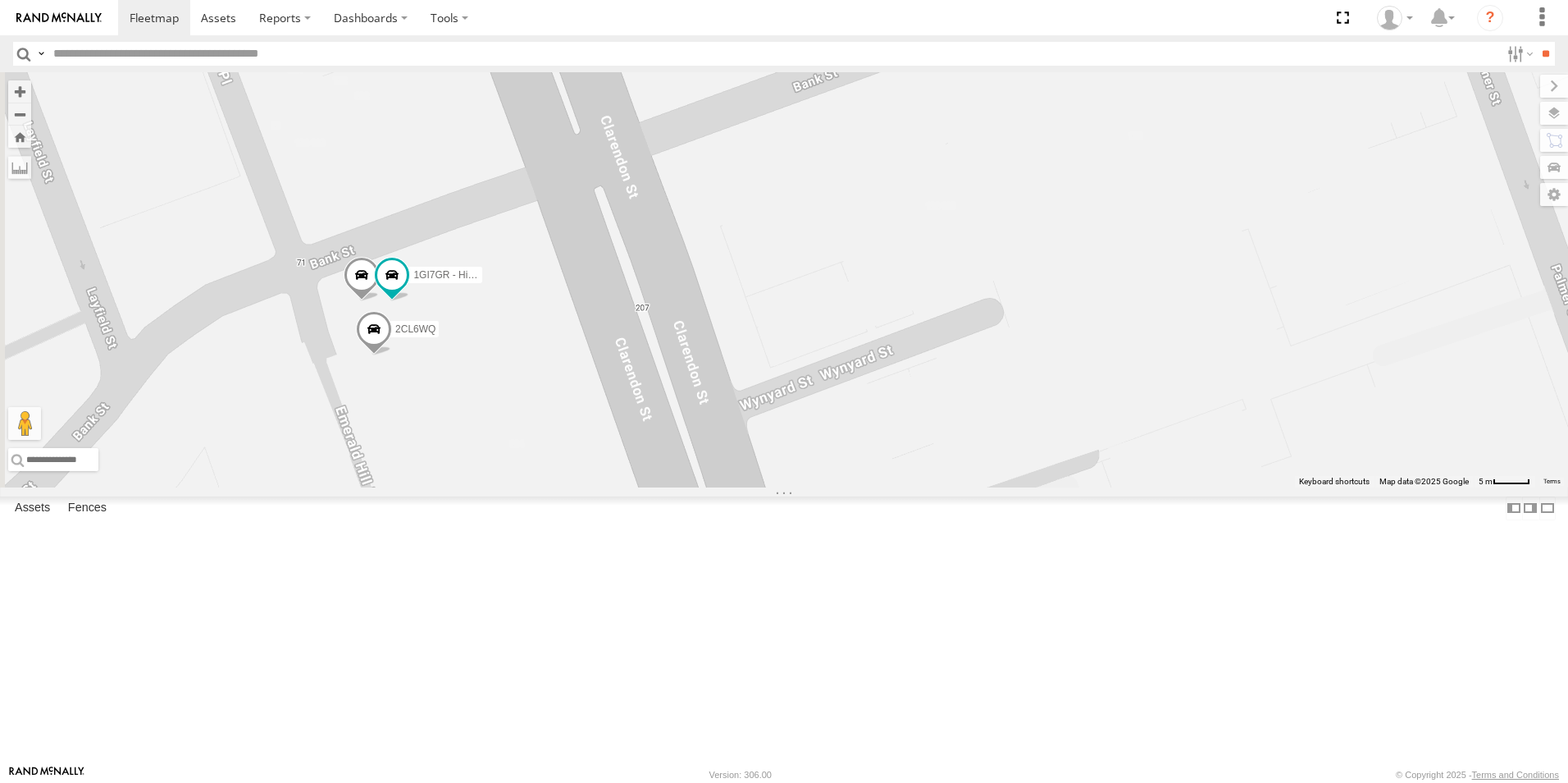
drag, startPoint x: 489, startPoint y: 415, endPoint x: 677, endPoint y: 502, distance: 207.2
click at [677, 487] on div "YHH191 2CL6WQ 2BM9DF 1GI7GR - Hiace" at bounding box center [784, 280] width 1568 height 416
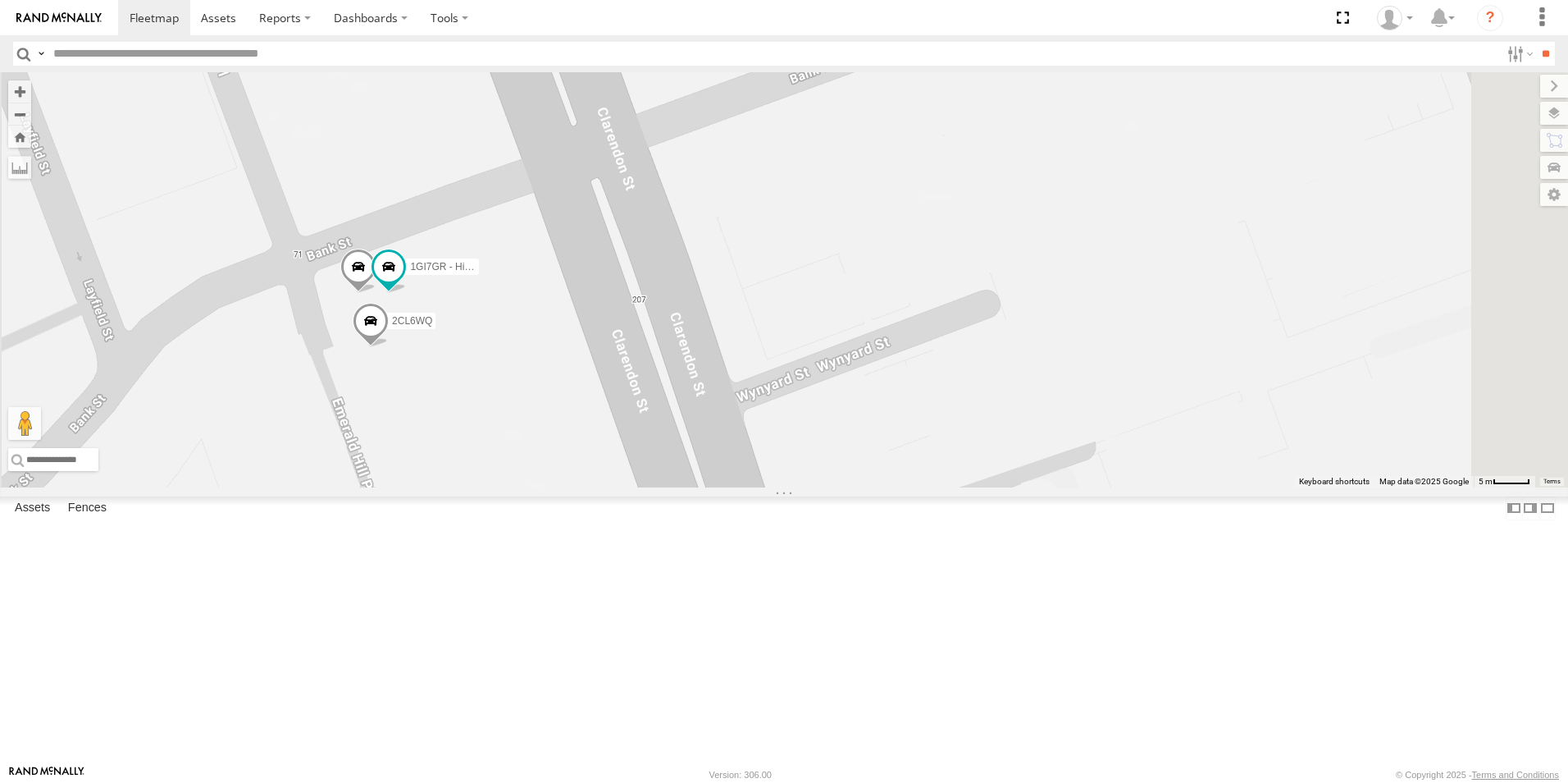
click at [389, 347] on span at bounding box center [370, 324] width 36 height 44
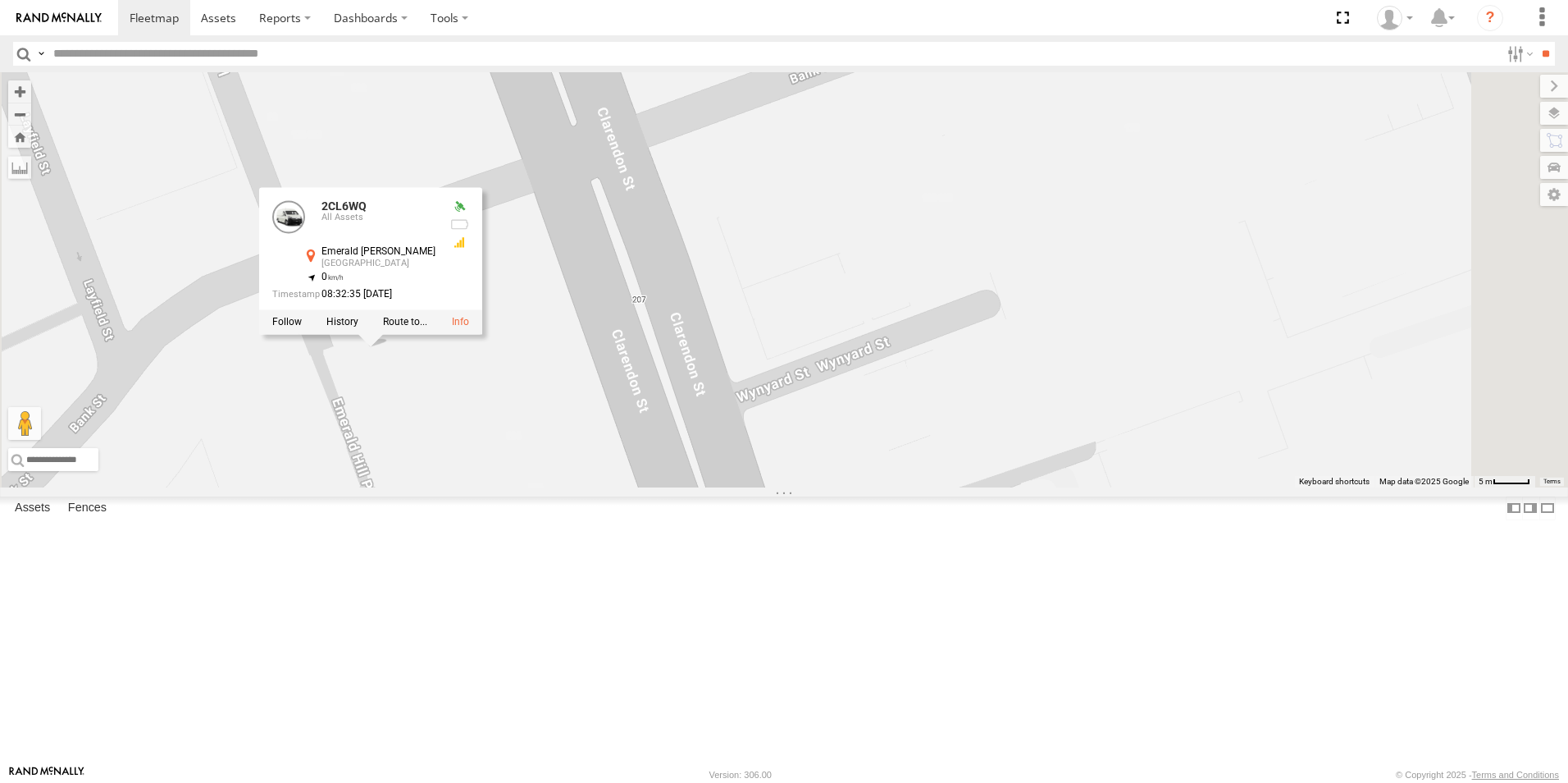
click at [602, 487] on div "YHH191 2CL6WQ 2BM9DF 1GI7GR - Hiace 2CL6WQ All Assets Emerald Hill Pl South Mel…" at bounding box center [784, 280] width 1568 height 416
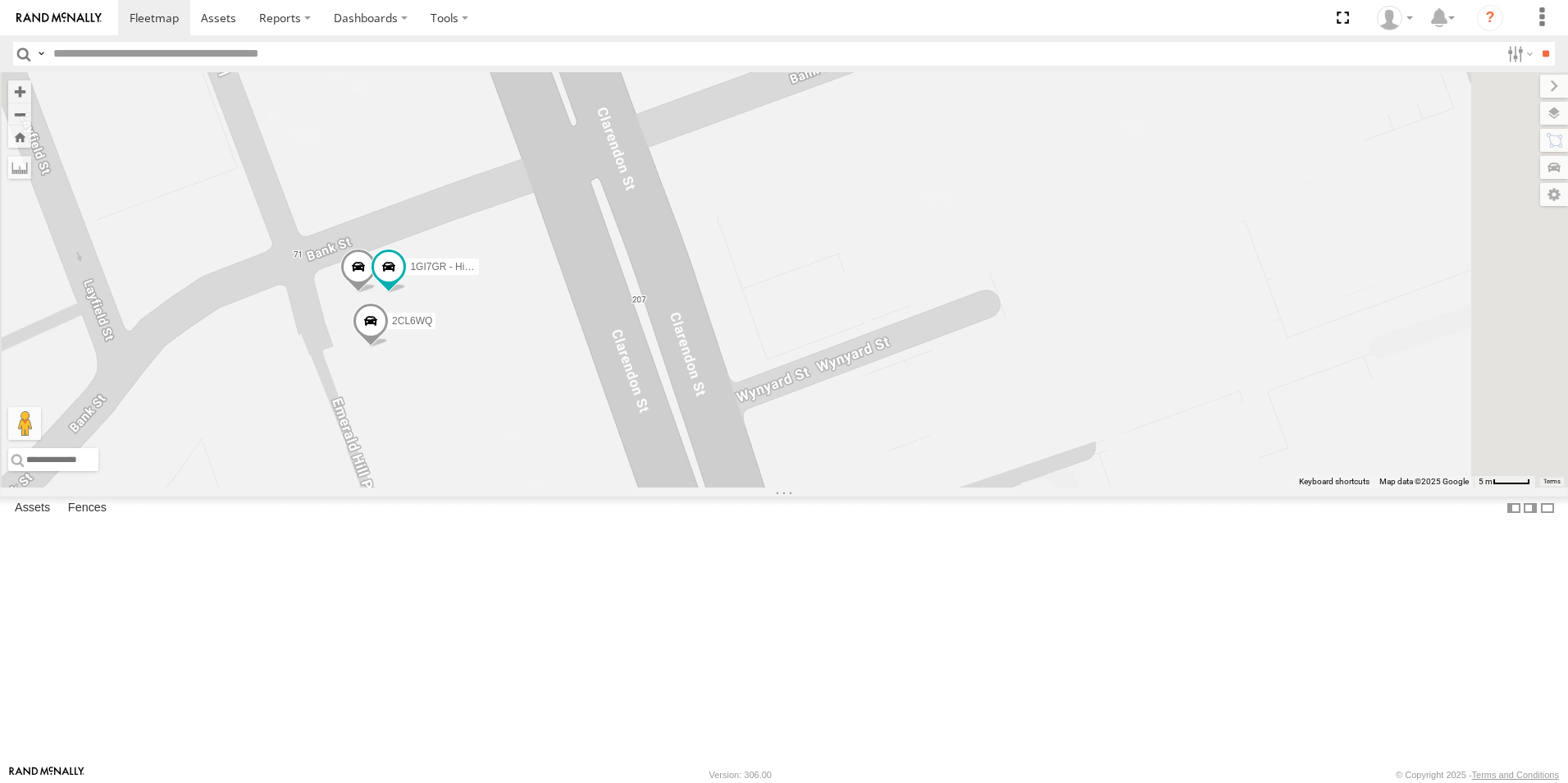
click at [656, 487] on div "YHH191 2CL6WQ 2BM9DF 1GI7GR - Hiace" at bounding box center [784, 280] width 1568 height 416
click at [663, 487] on div "YHH191 2CL6WQ 2BM9DF 1GI7GR - Hiace" at bounding box center [784, 280] width 1568 height 416
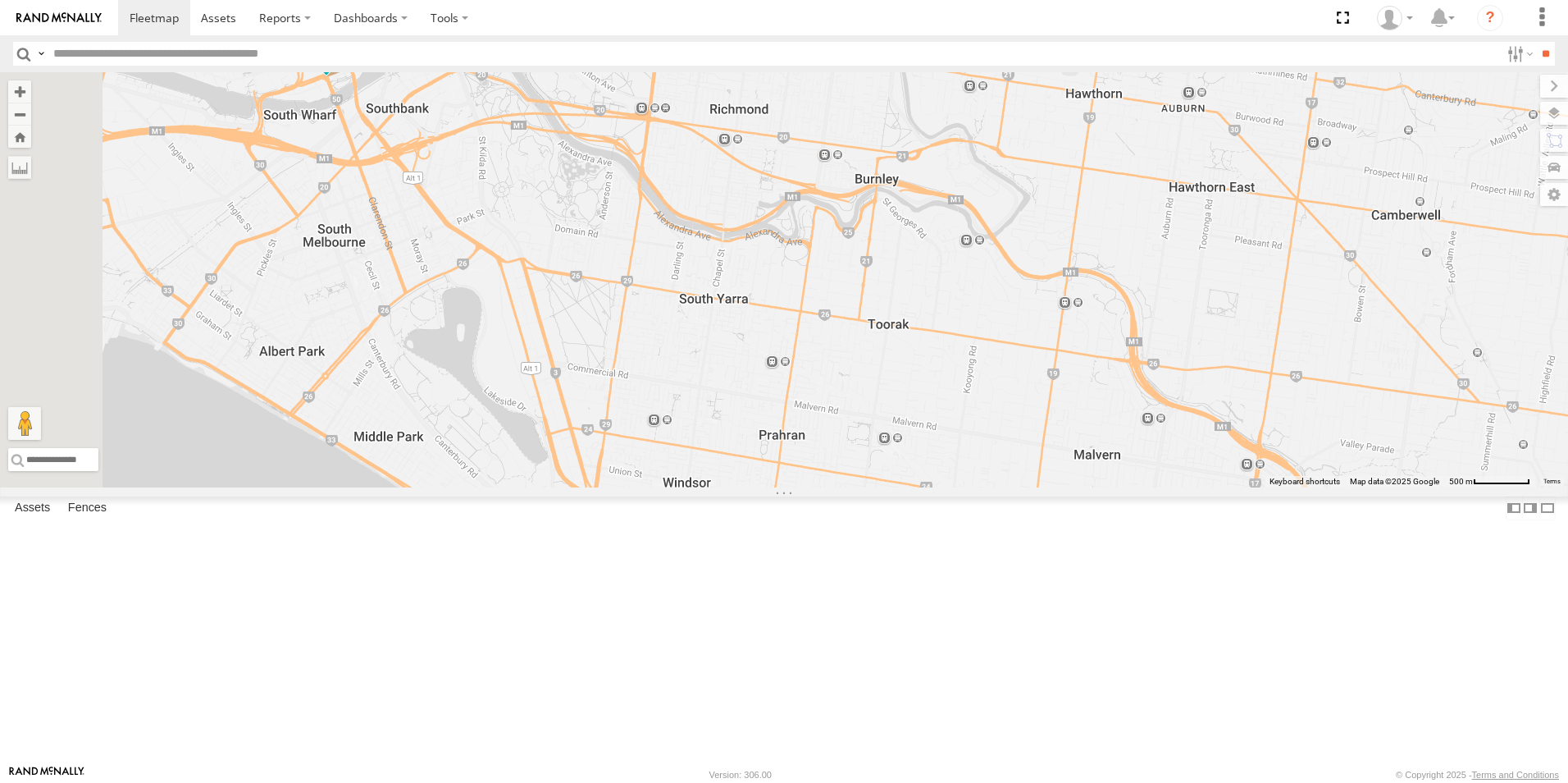
drag, startPoint x: 841, startPoint y: 333, endPoint x: 921, endPoint y: 527, distance: 209.8
click at [916, 487] on div "2CL6WQ 2BM9DF YHH191 1GI7GR - Hiace" at bounding box center [784, 280] width 1568 height 416
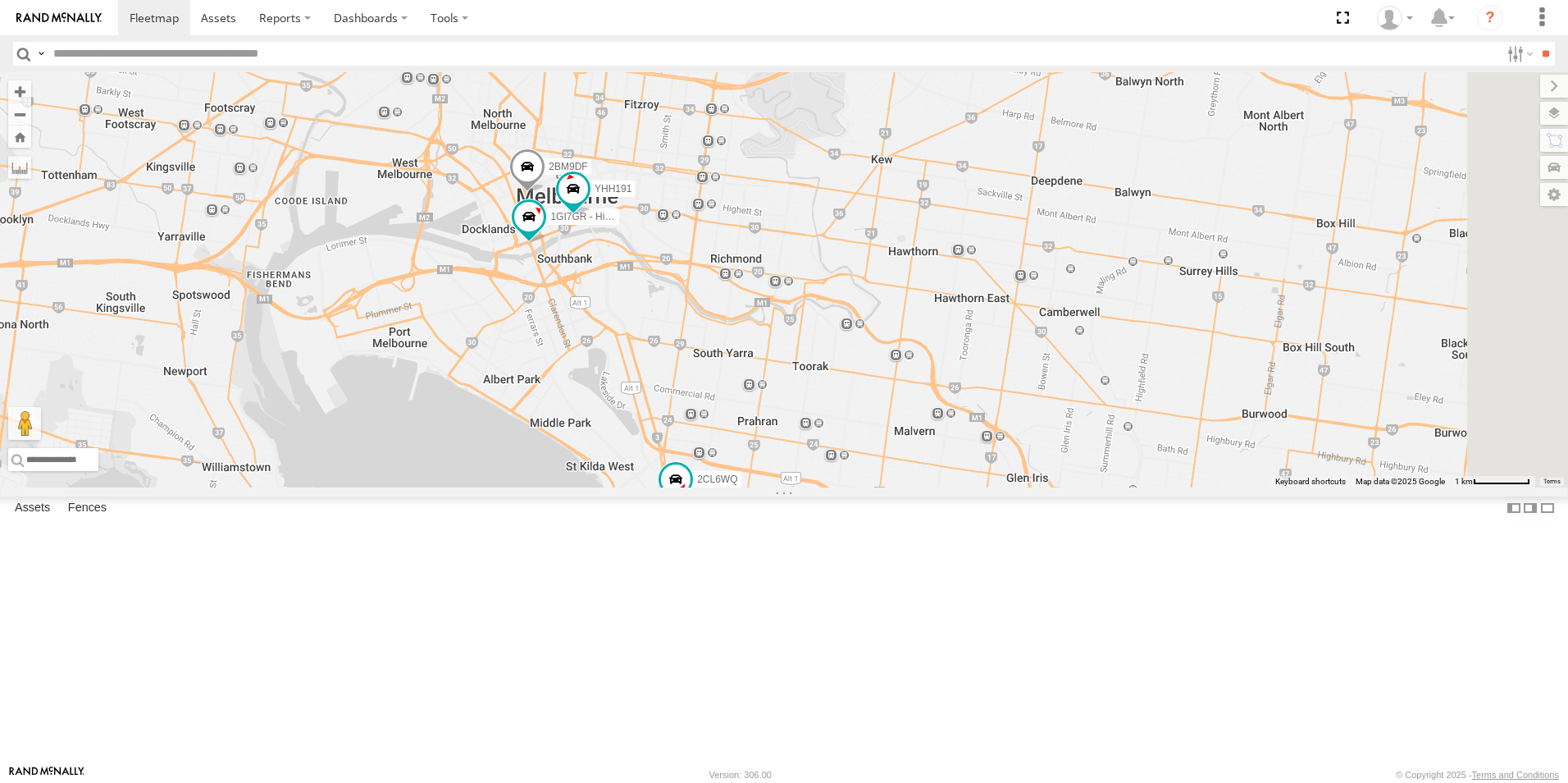
drag, startPoint x: 887, startPoint y: 496, endPoint x: 886, endPoint y: 420, distance: 76.0
click at [886, 420] on div "2CL6WQ 1GI7GR - Hiace 2BM9DF YHH191" at bounding box center [784, 280] width 1568 height 416
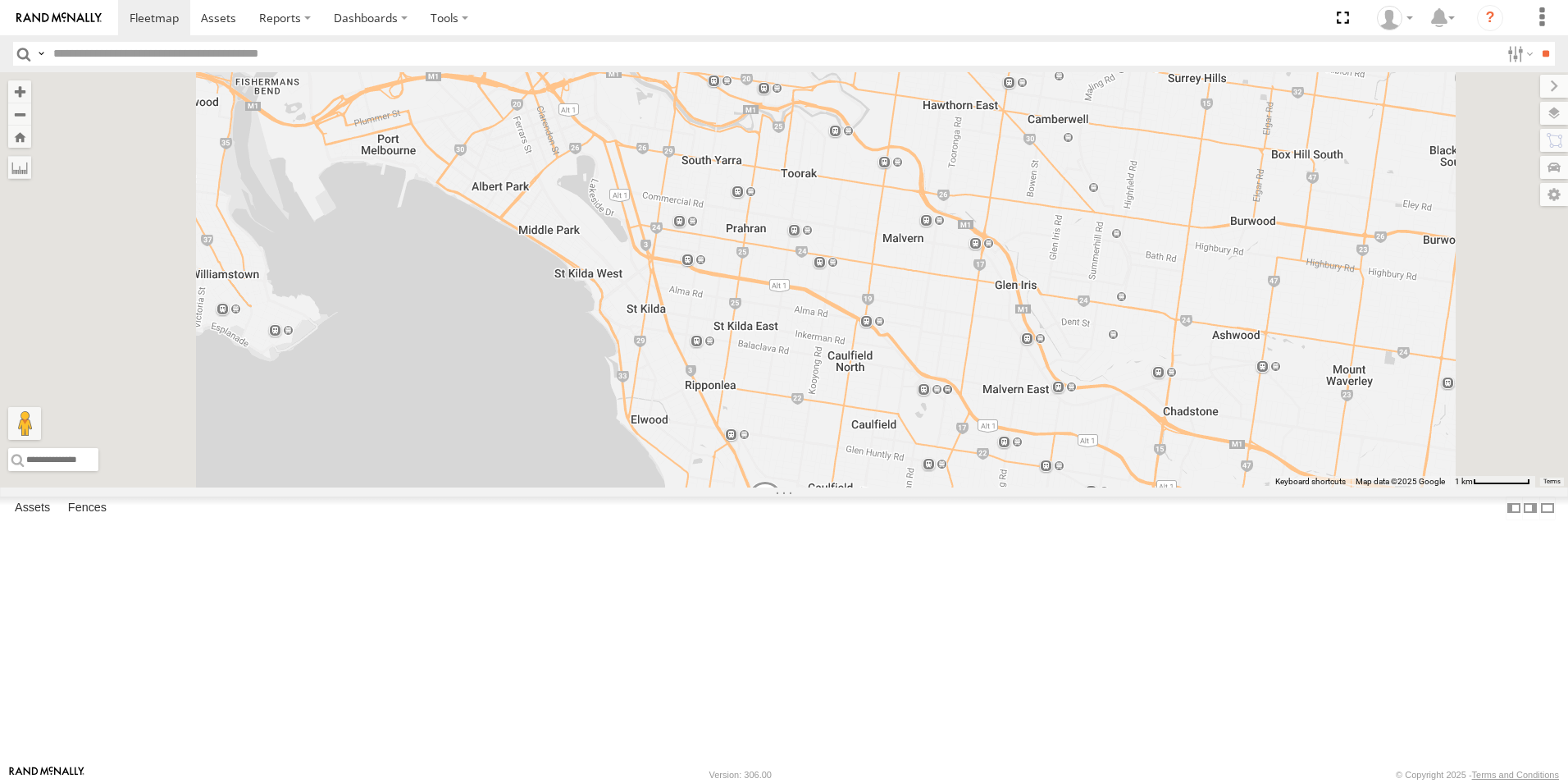
drag, startPoint x: 971, startPoint y: 631, endPoint x: 984, endPoint y: 640, distance: 15.8
click at [784, 526] on span at bounding box center [765, 504] width 36 height 44
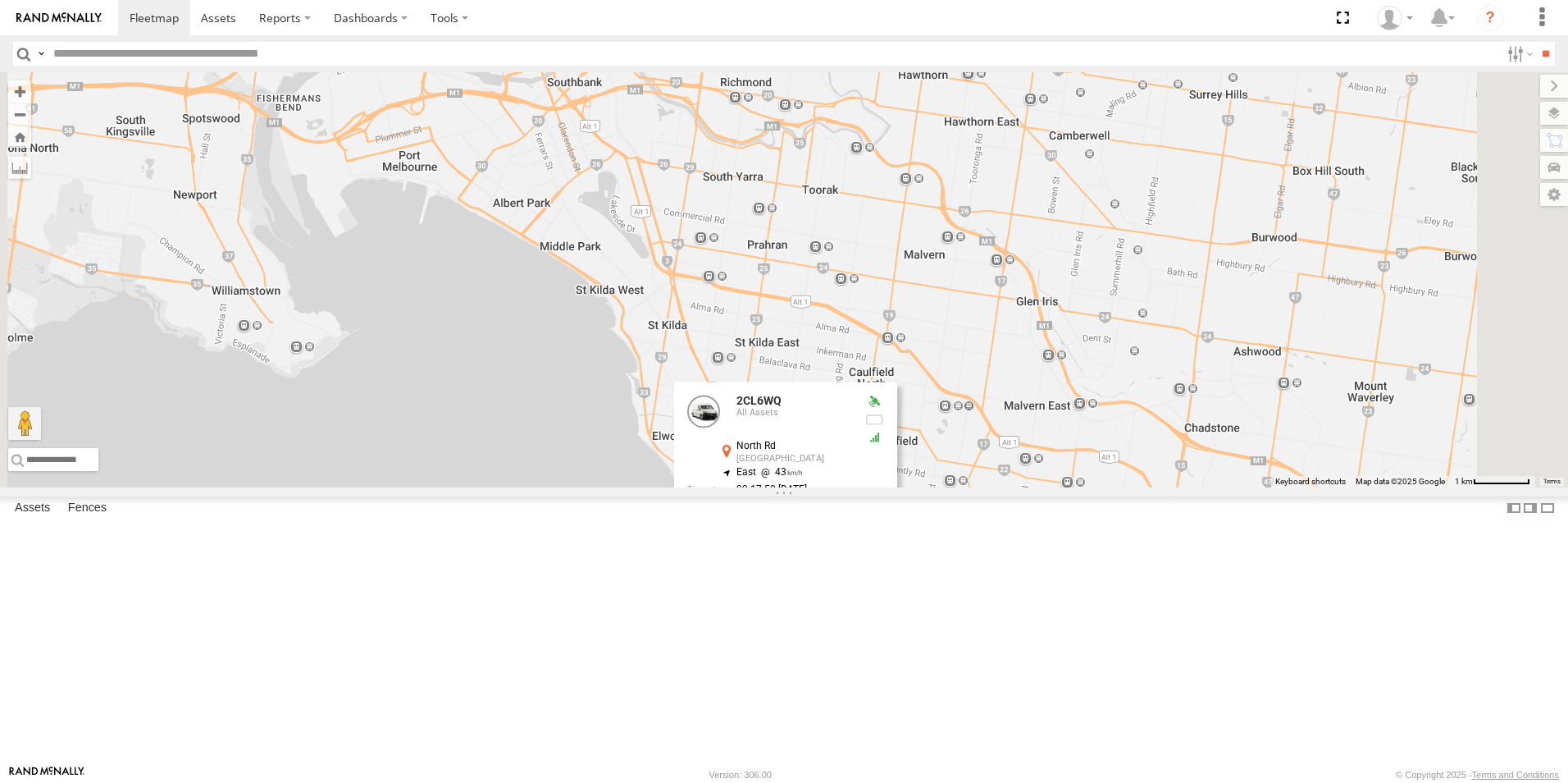
drag, startPoint x: 1185, startPoint y: 640, endPoint x: 1198, endPoint y: 640, distance: 13.0
click at [1192, 487] on div "2CL6WQ 2BM9DF YHH191 1GI7GR - Hiace 2 2CL6WQ All Assets North Rd Brighton East …" at bounding box center [784, 280] width 1568 height 416
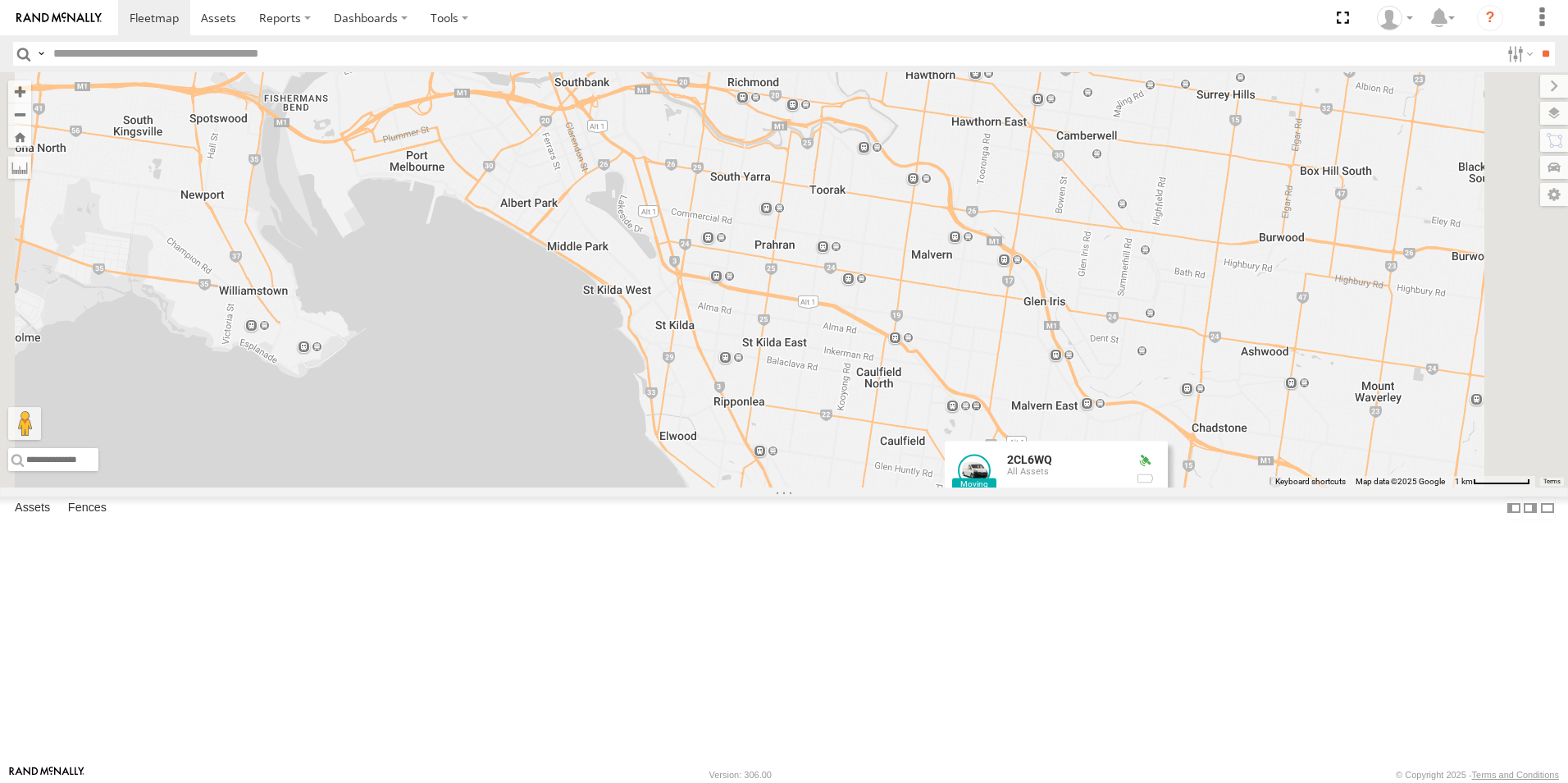
click at [1021, 487] on div "2CL6WQ 2BM9DF YHH191 1GI7GR - Hiace 2 2CL6WQ All Assets North Rd Brighton East …" at bounding box center [784, 280] width 1568 height 416
